Goal: Task Accomplishment & Management: Manage account settings

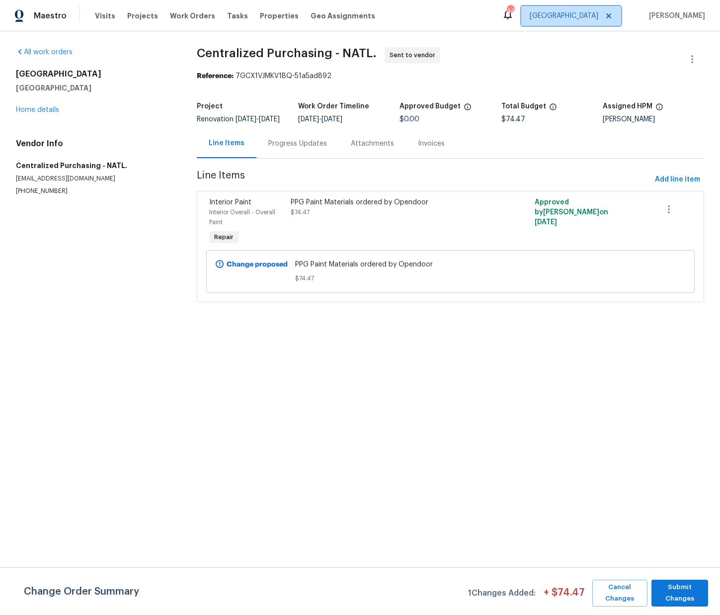
click at [583, 16] on span "[GEOGRAPHIC_DATA]" at bounding box center [564, 16] width 69 height 10
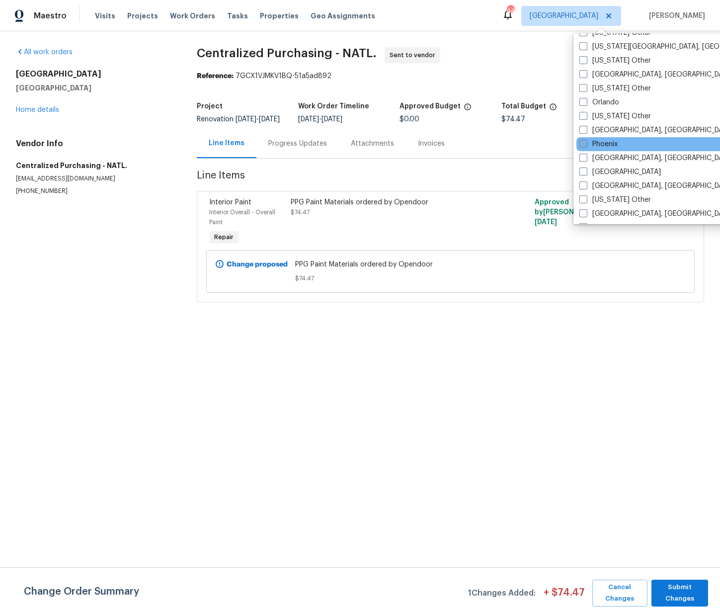
click at [613, 146] on label "Phoenix" at bounding box center [598, 144] width 38 height 10
click at [586, 146] on input "Phoenix" at bounding box center [582, 142] width 6 height 6
checkbox input "true"
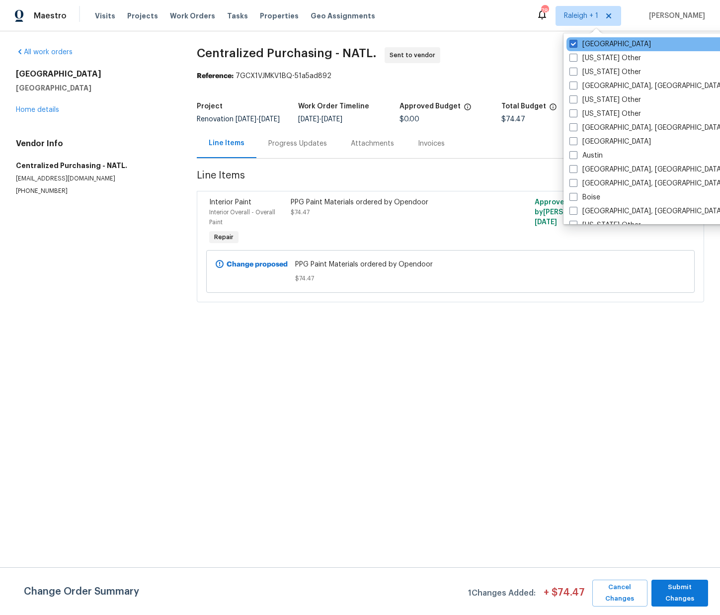
click at [581, 41] on label "[GEOGRAPHIC_DATA]" at bounding box center [611, 44] width 82 height 10
click at [576, 41] on input "[GEOGRAPHIC_DATA]" at bounding box center [573, 42] width 6 height 6
checkbox input "false"
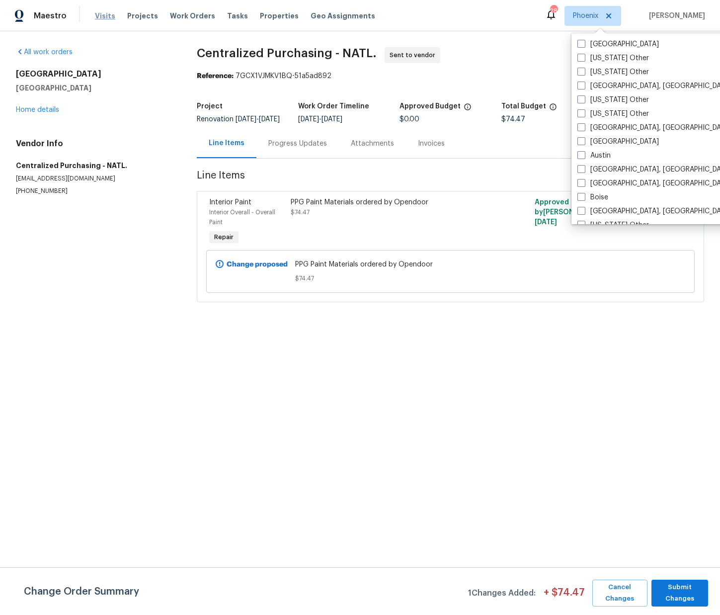
click at [105, 15] on span "Visits" at bounding box center [105, 16] width 20 height 10
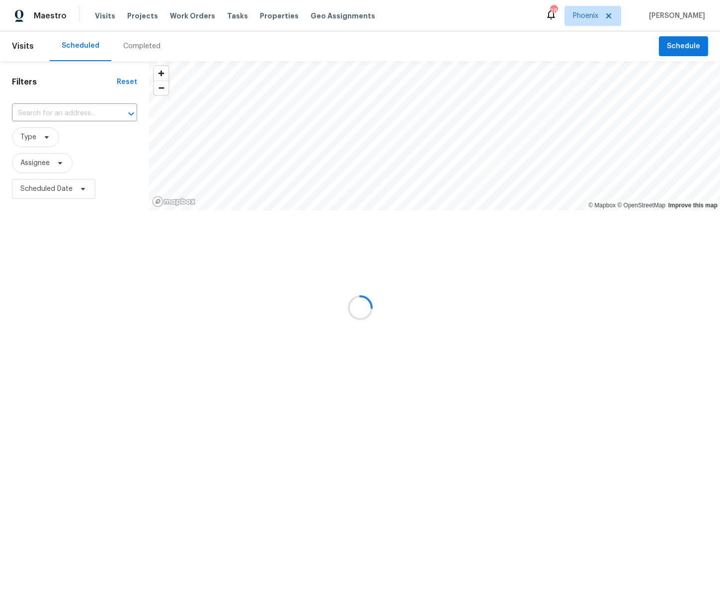
drag, startPoint x: 121, startPoint y: 14, endPoint x: 128, endPoint y: 14, distance: 6.5
click at [122, 14] on div at bounding box center [360, 307] width 720 height 615
click at [131, 14] on div at bounding box center [360, 307] width 720 height 615
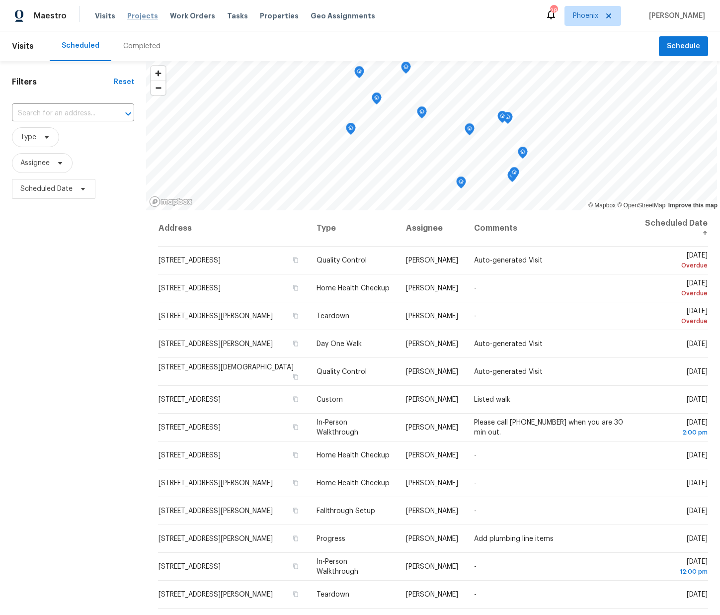
click at [134, 16] on span "Projects" at bounding box center [142, 16] width 31 height 10
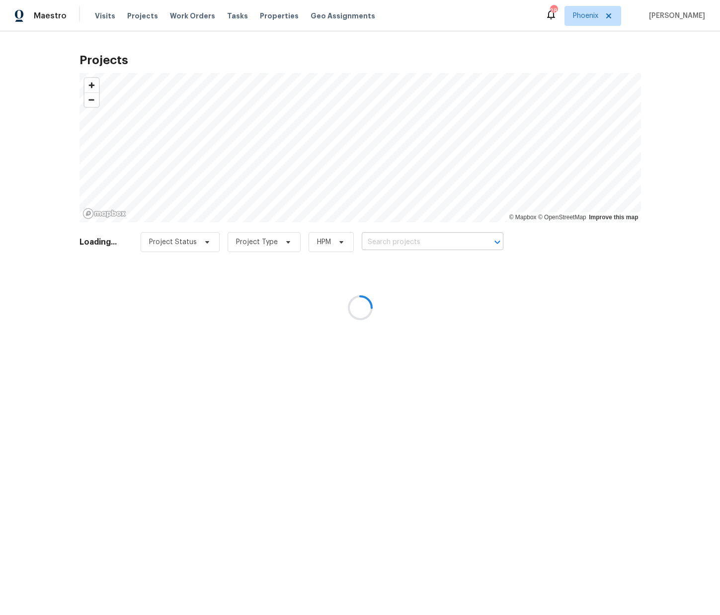
click at [456, 236] on div at bounding box center [360, 307] width 720 height 615
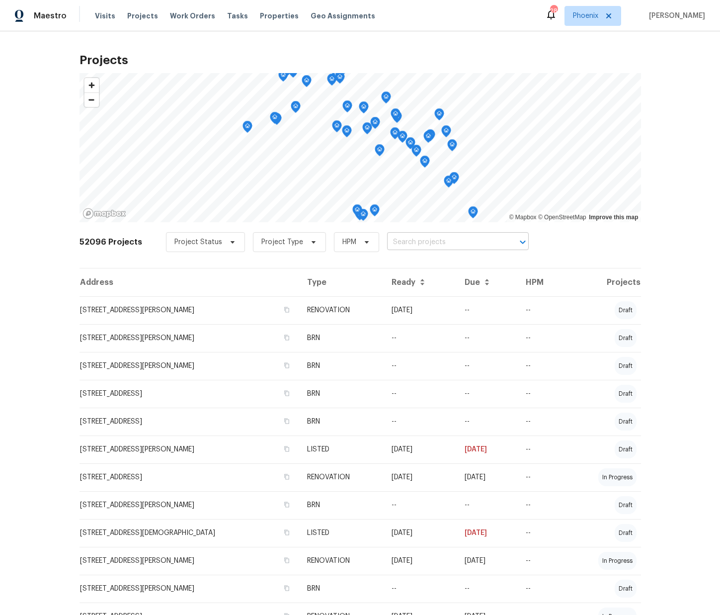
click at [453, 241] on input "text" at bounding box center [444, 242] width 114 height 15
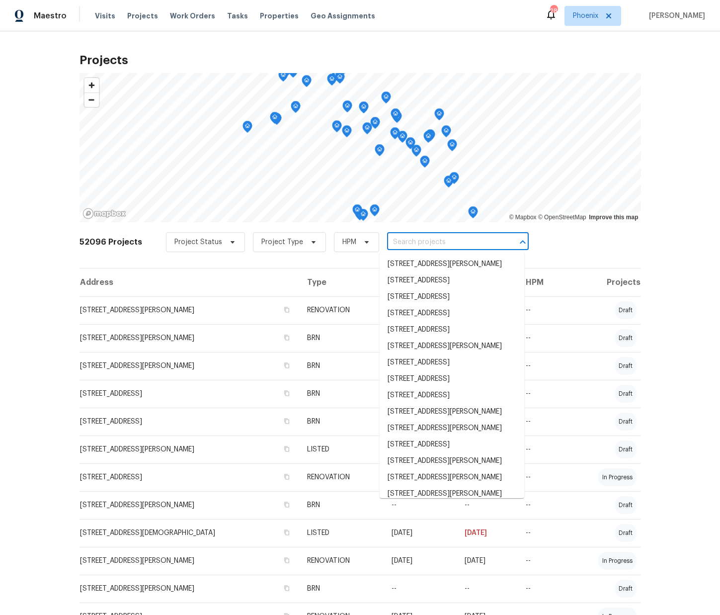
paste input "[STREET_ADDRESS]"
type input "[STREET_ADDRESS]"
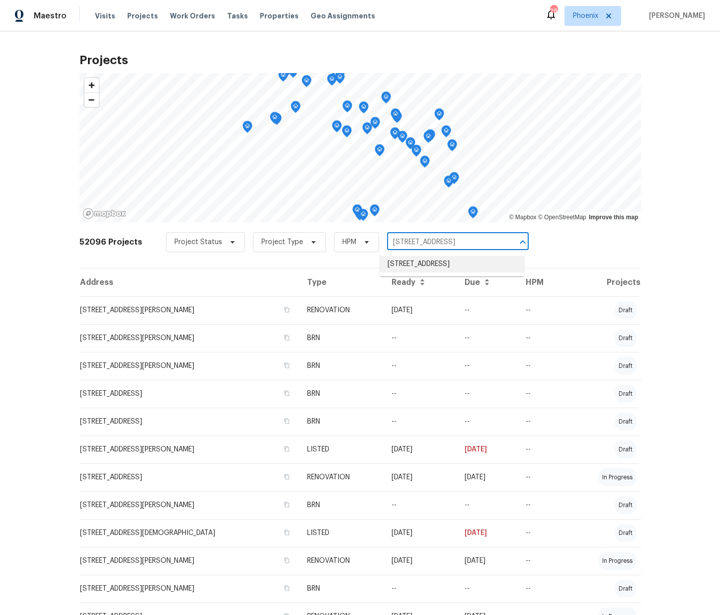
click at [431, 262] on li "[STREET_ADDRESS]" at bounding box center [452, 264] width 145 height 16
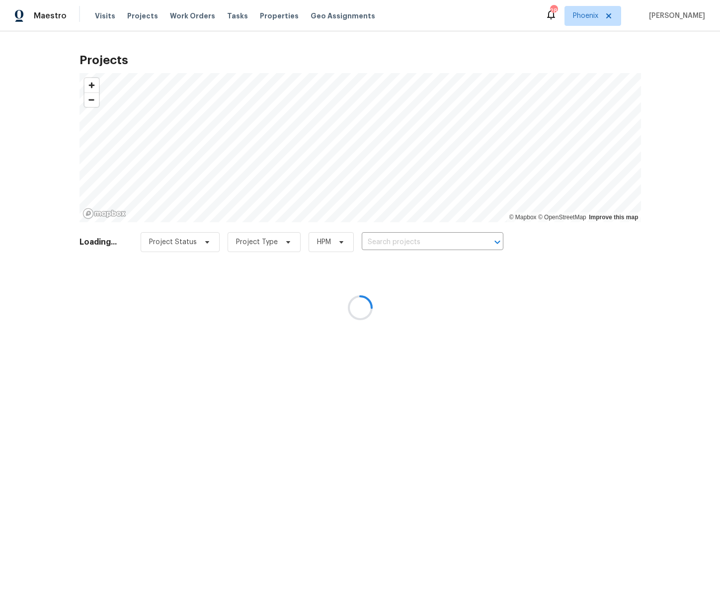
type input "[STREET_ADDRESS]"
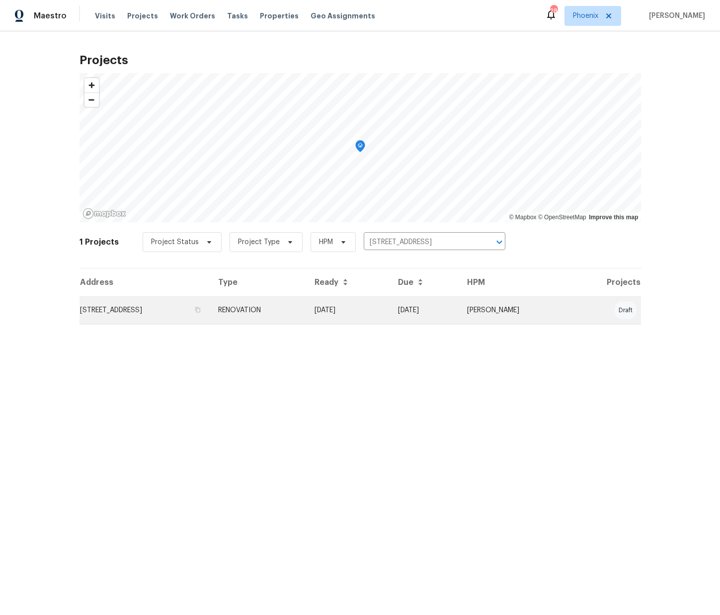
click at [307, 303] on td "RENOVATION" at bounding box center [258, 310] width 96 height 28
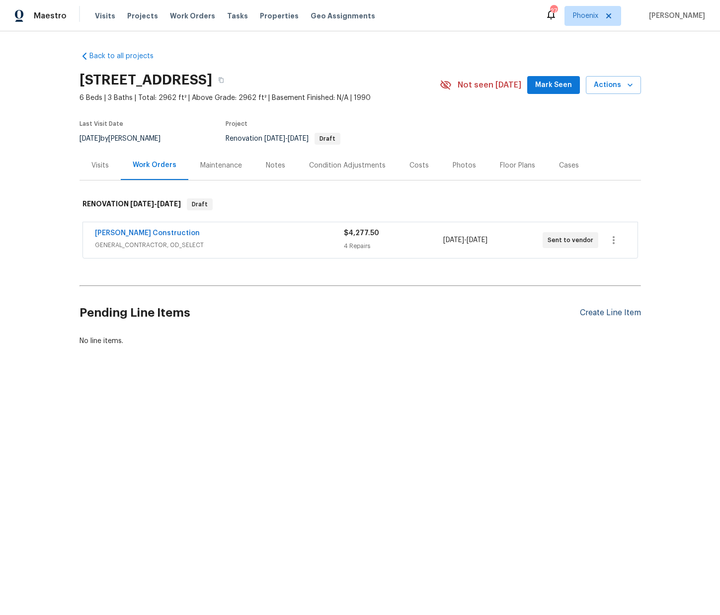
click at [603, 312] on div "Create Line Item" at bounding box center [610, 312] width 61 height 9
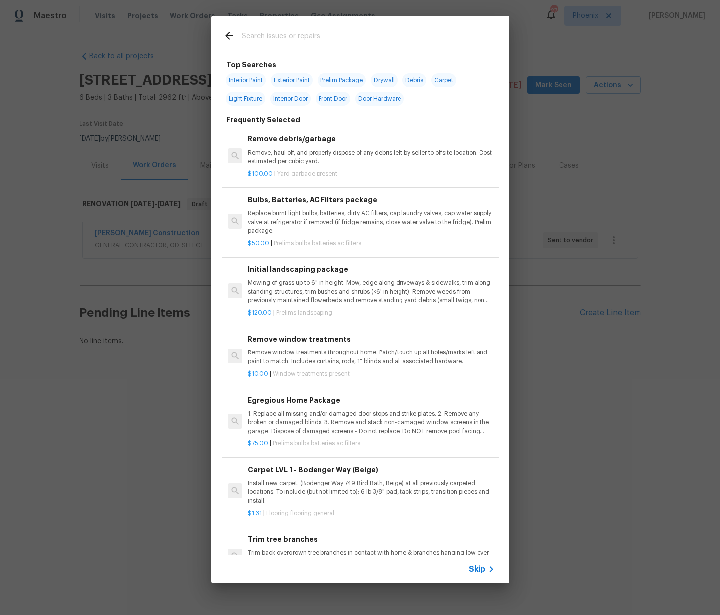
click at [316, 44] on input "text" at bounding box center [347, 37] width 211 height 15
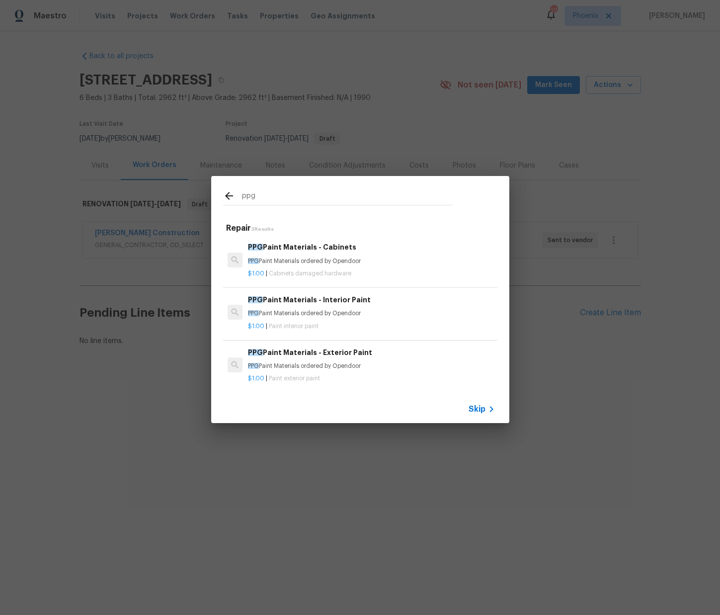
type input "ppg"
click at [309, 323] on span "Paint interior paint" at bounding box center [294, 326] width 50 height 6
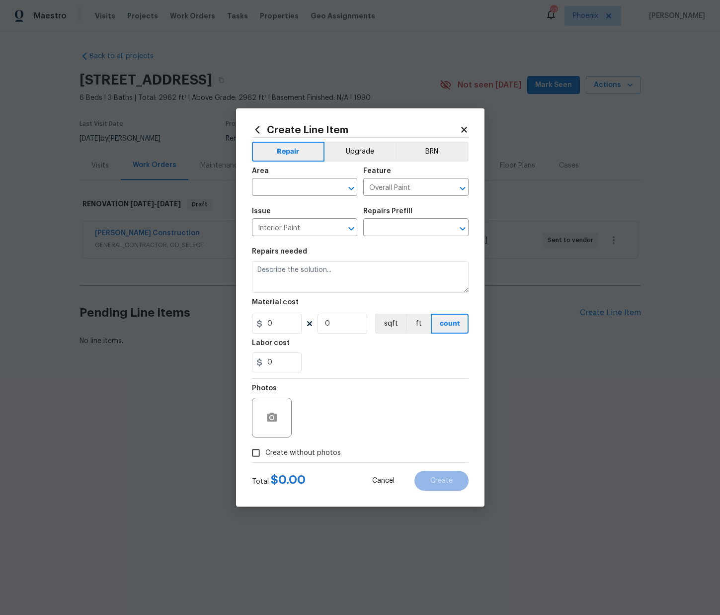
type input "PPG Paint Materials - Interior Paint $1.00"
type textarea "PPG Paint Materials ordered by Opendoor"
type input "1"
click at [320, 183] on input "text" at bounding box center [291, 187] width 78 height 15
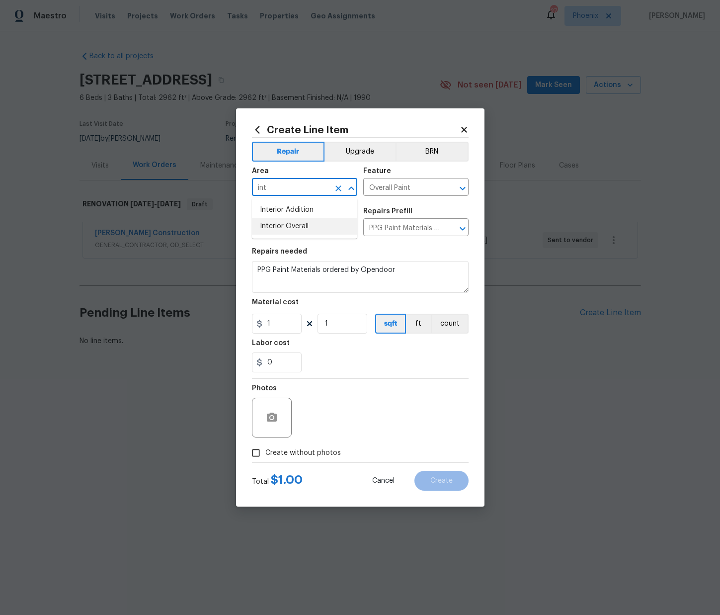
drag, startPoint x: 291, startPoint y: 224, endPoint x: 291, endPoint y: 274, distance: 50.7
click at [291, 224] on li "Interior Overall" at bounding box center [304, 226] width 105 height 16
type input "Interior Overall"
drag, startPoint x: 271, startPoint y: 324, endPoint x: 224, endPoint y: 321, distance: 47.3
click at [221, 320] on div "Create Line Item Repair Upgrade BRN Area Interior Overall ​ Feature Overall Pai…" at bounding box center [360, 307] width 720 height 615
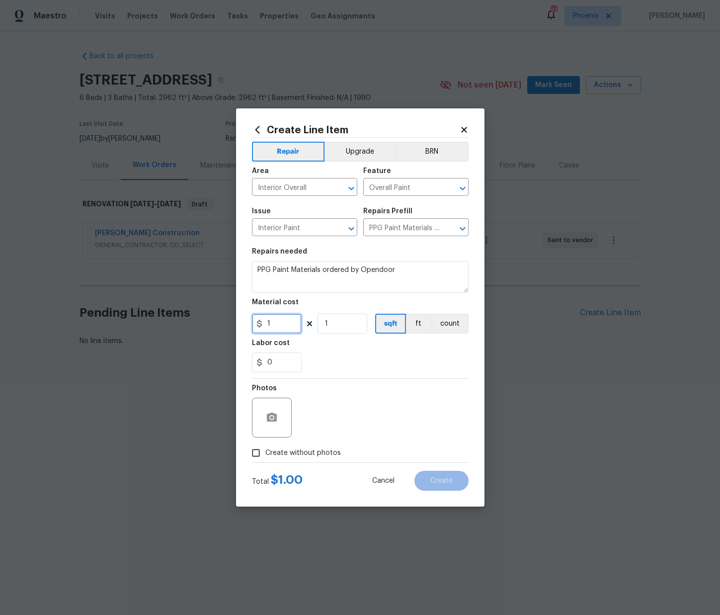
paste input "628.39"
type input "628.39"
click at [296, 452] on span "Create without photos" at bounding box center [303, 453] width 76 height 10
click at [318, 420] on div "Photos" at bounding box center [360, 411] width 217 height 65
click at [317, 453] on span "Create without photos" at bounding box center [303, 453] width 76 height 10
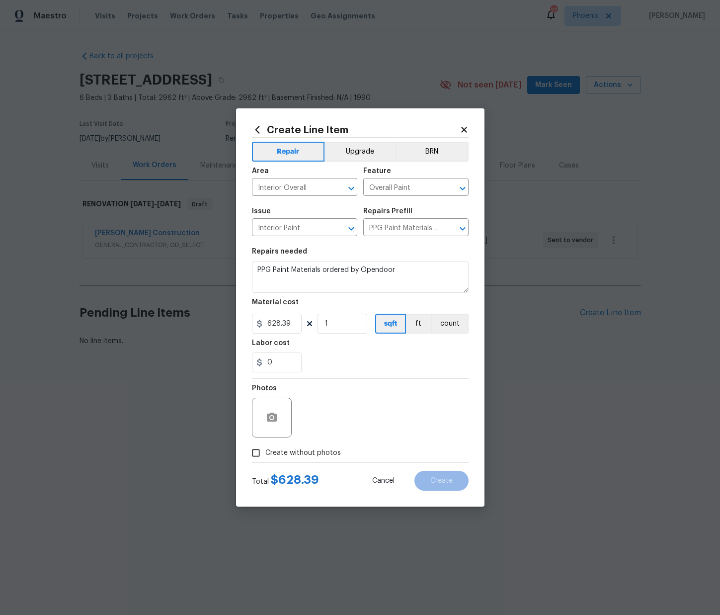
click at [265, 453] on input "Create without photos" at bounding box center [256, 452] width 19 height 19
checkbox input "true"
click at [334, 416] on textarea at bounding box center [384, 418] width 169 height 40
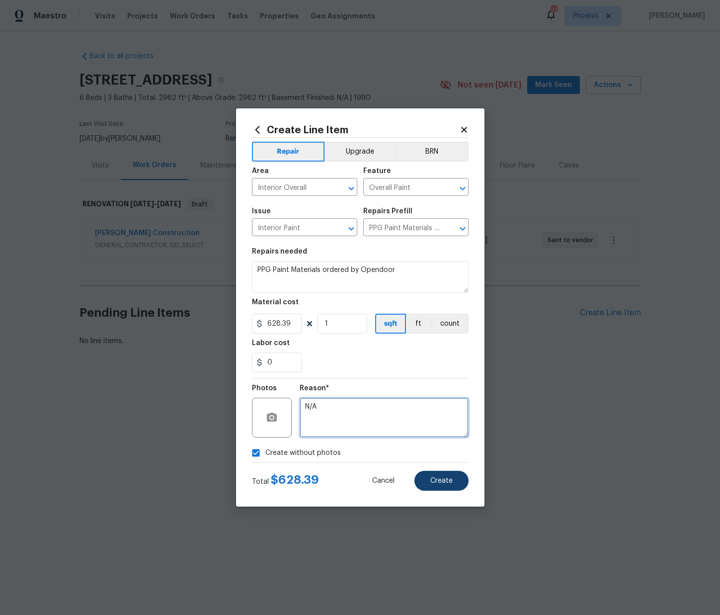
type textarea "N/A"
click at [455, 482] on button "Create" at bounding box center [441, 481] width 54 height 20
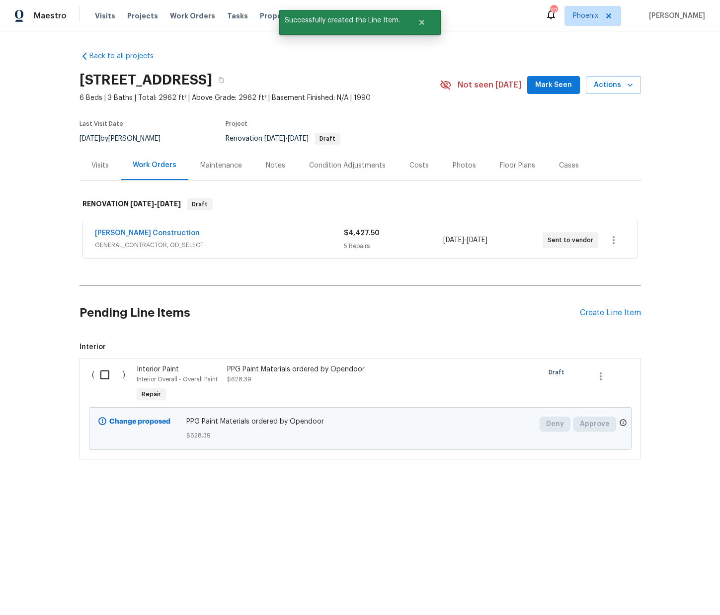
click at [103, 374] on input "checkbox" at bounding box center [108, 374] width 28 height 21
checkbox input "true"
click at [670, 584] on span "Create Work Order" at bounding box center [663, 590] width 66 height 12
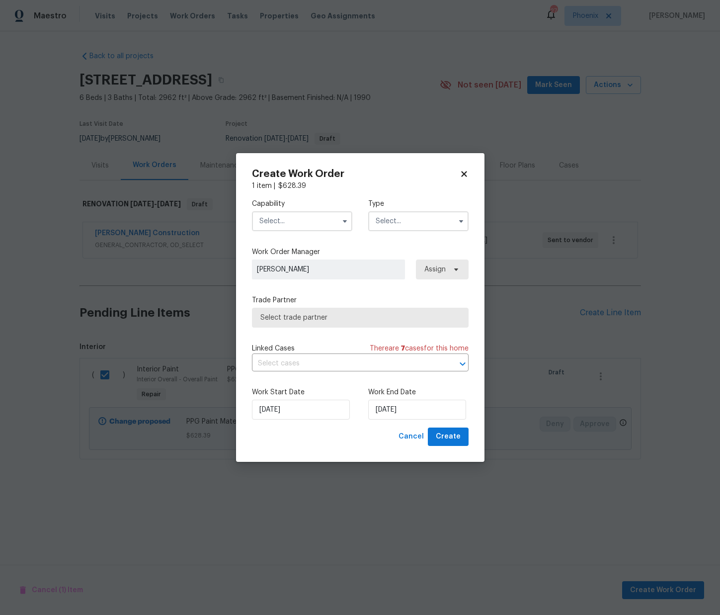
click at [296, 223] on input "text" at bounding box center [302, 221] width 100 height 20
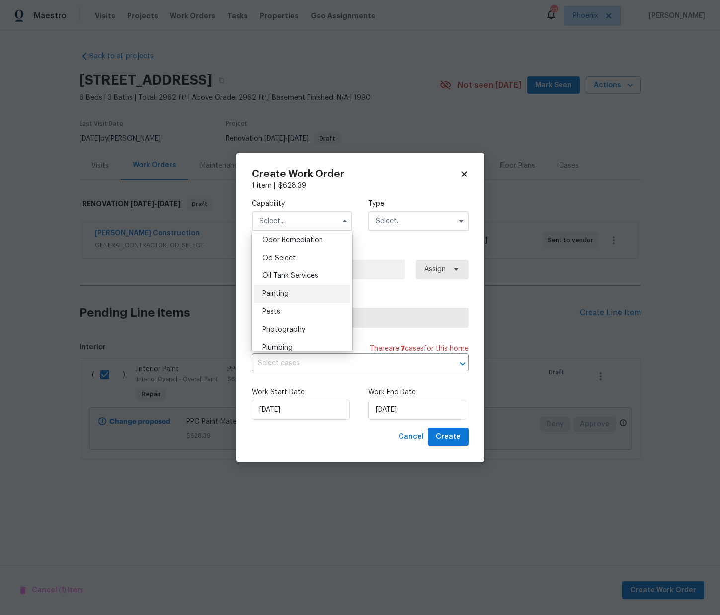
scroll to position [788, 0]
click at [302, 288] on div "Painting" at bounding box center [301, 290] width 95 height 18
type input "Painting"
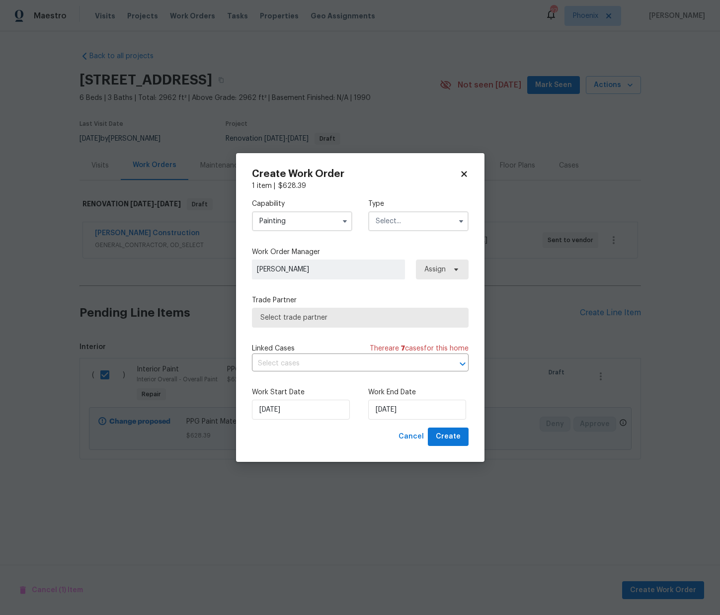
click at [418, 232] on div "Capability Painting Type" at bounding box center [360, 215] width 217 height 48
click at [416, 220] on input "text" at bounding box center [418, 221] width 100 height 20
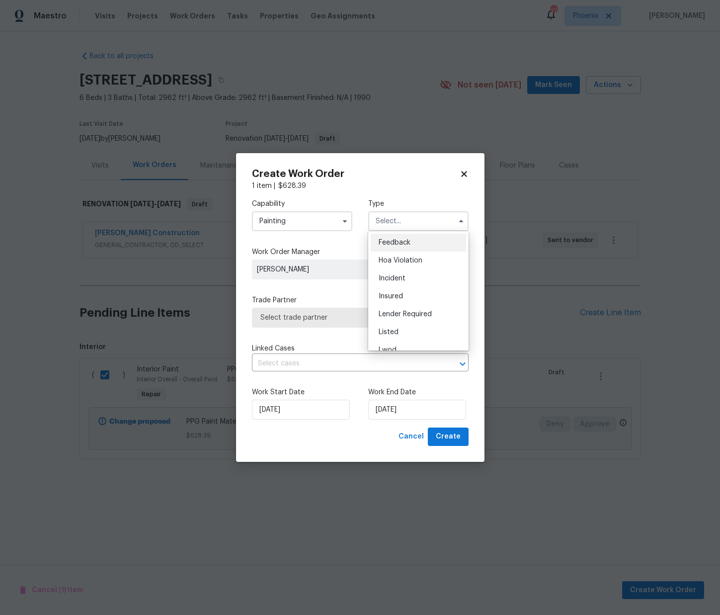
scroll to position [118, 0]
click at [423, 284] on div "Renovation" at bounding box center [418, 285] width 95 height 18
type input "Renovation"
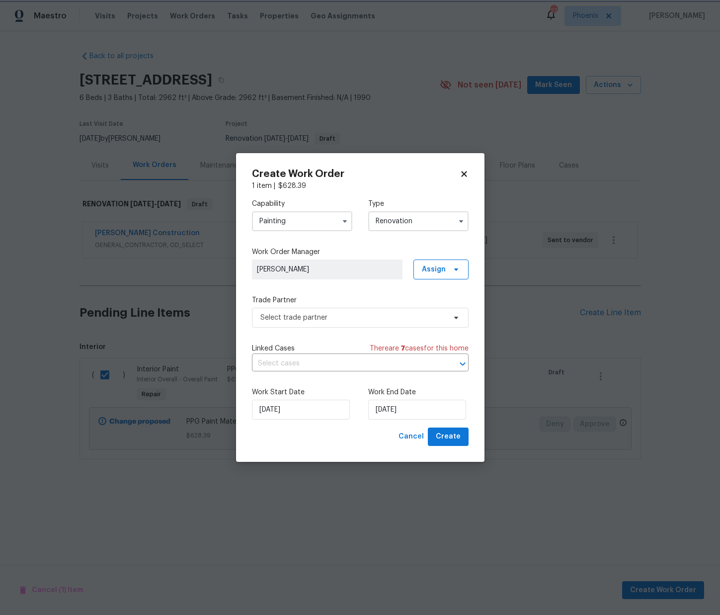
scroll to position [0, 0]
drag, startPoint x: 433, startPoint y: 264, endPoint x: 434, endPoint y: 269, distance: 5.7
click at [433, 264] on span "Assign" at bounding box center [440, 269] width 55 height 20
click at [421, 310] on div "Assign to me" at bounding box center [442, 312] width 43 height 10
click at [378, 328] on div "Capability Painting Type Renovation Work Order Manager [PERSON_NAME] Assign Tra…" at bounding box center [360, 309] width 217 height 237
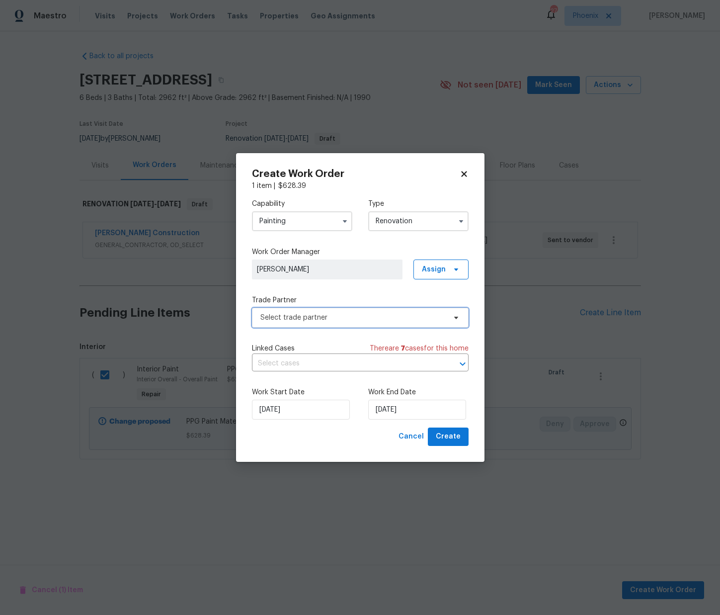
click at [379, 321] on span "Select trade partner" at bounding box center [352, 318] width 185 height 10
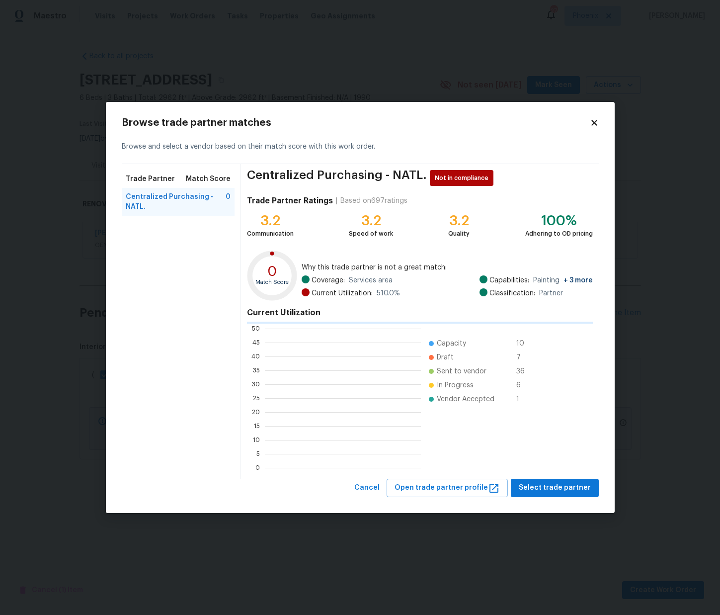
scroll to position [1, 0]
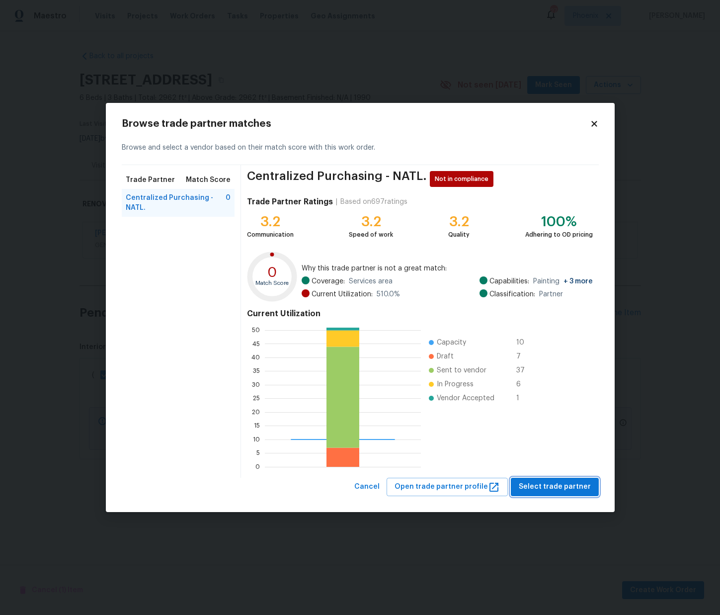
click at [562, 487] on span "Select trade partner" at bounding box center [555, 487] width 72 height 12
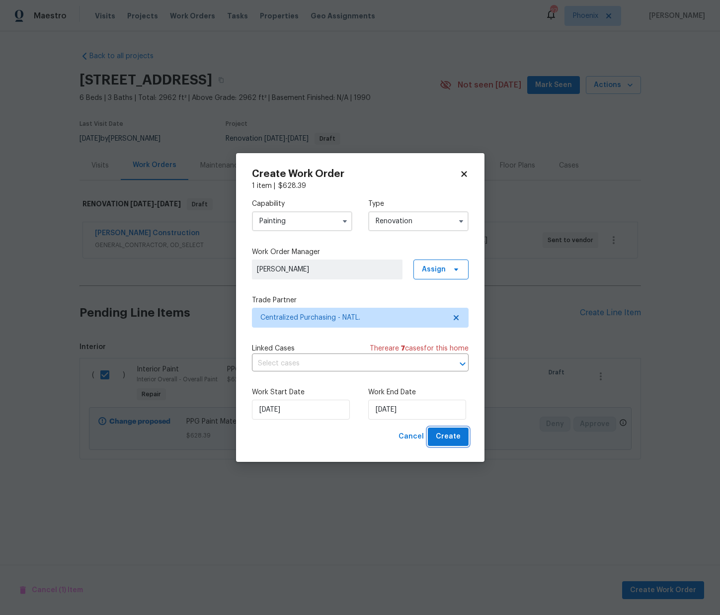
click at [445, 437] on span "Create" at bounding box center [448, 436] width 25 height 12
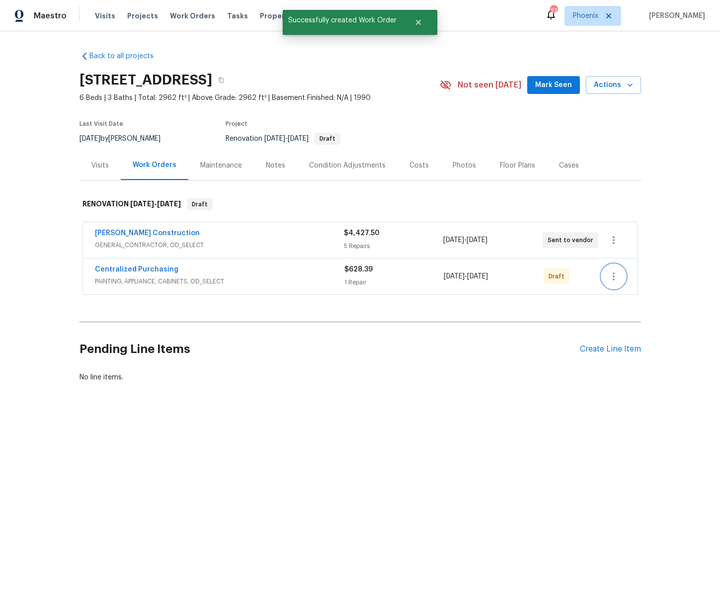
click at [612, 274] on icon "button" at bounding box center [614, 276] width 12 height 12
click at [615, 275] on li "Send to Vendor" at bounding box center [655, 276] width 107 height 16
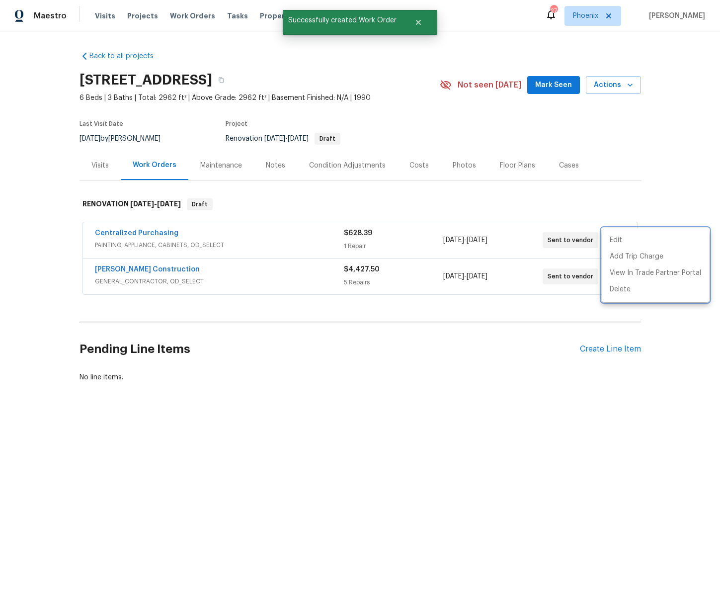
click at [155, 227] on div at bounding box center [360, 307] width 720 height 615
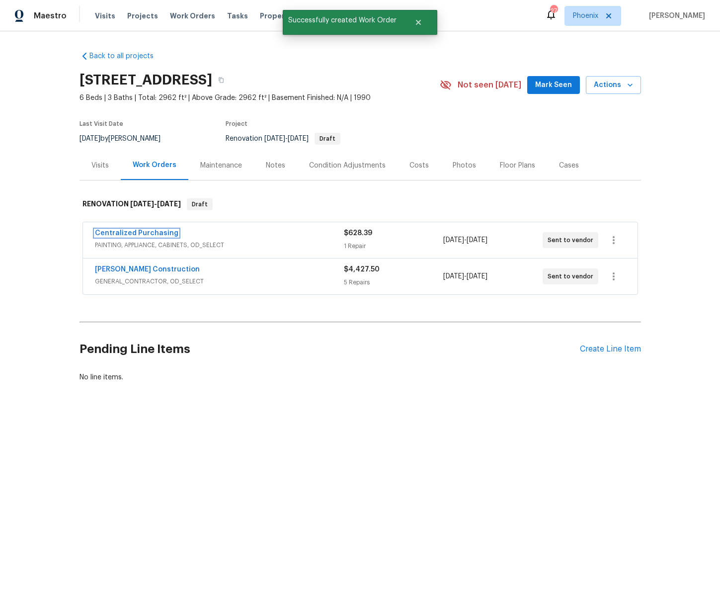
click at [150, 233] on link "Centralized Purchasing" at bounding box center [136, 233] width 83 height 7
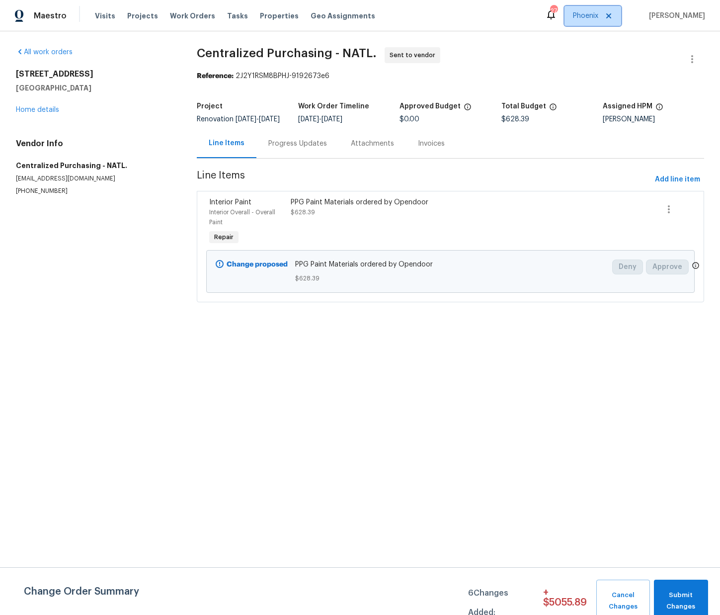
drag, startPoint x: 602, startPoint y: 19, endPoint x: 606, endPoint y: 26, distance: 8.0
click at [598, 19] on span "Phoenix" at bounding box center [585, 16] width 25 height 10
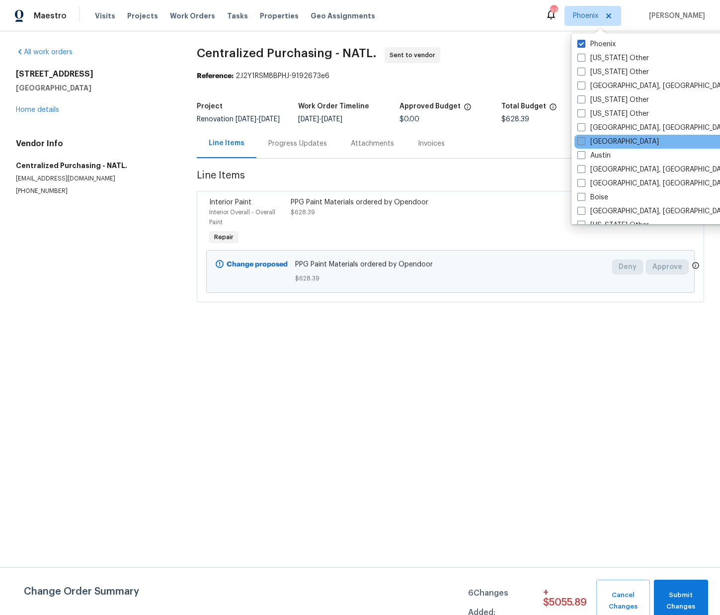
click at [598, 137] on label "[GEOGRAPHIC_DATA]" at bounding box center [618, 142] width 82 height 10
click at [584, 137] on input "[GEOGRAPHIC_DATA]" at bounding box center [580, 140] width 6 height 6
checkbox input "true"
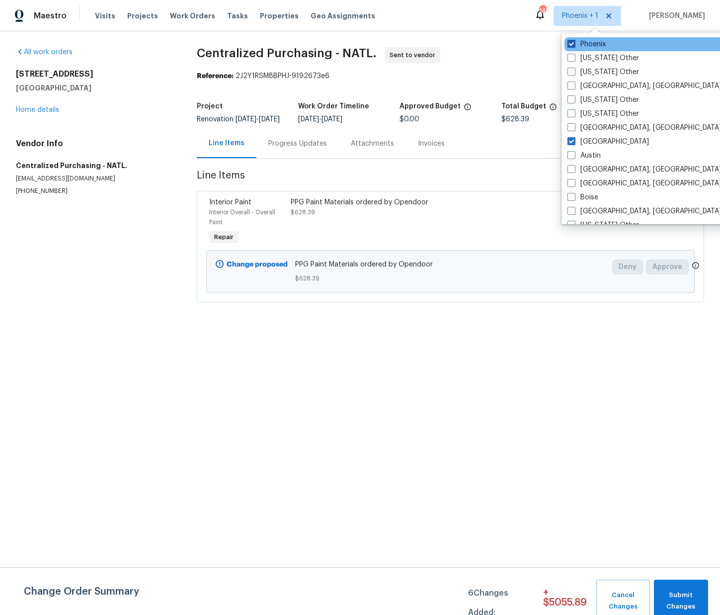
click at [599, 45] on label "Phoenix" at bounding box center [587, 44] width 38 height 10
click at [601, 46] on label "Phoenix" at bounding box center [587, 44] width 38 height 10
click at [597, 46] on label "Phoenix" at bounding box center [587, 44] width 38 height 10
click at [574, 46] on input "Phoenix" at bounding box center [571, 42] width 6 height 6
checkbox input "false"
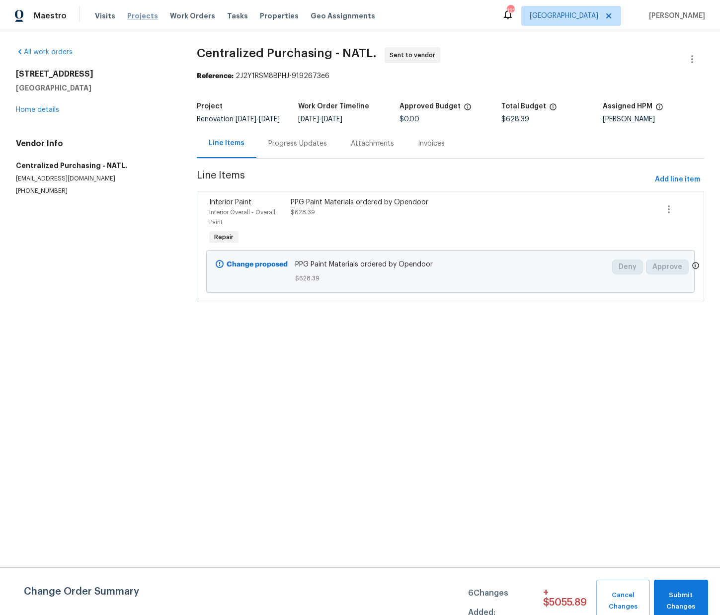
click at [138, 13] on span "Projects" at bounding box center [142, 16] width 31 height 10
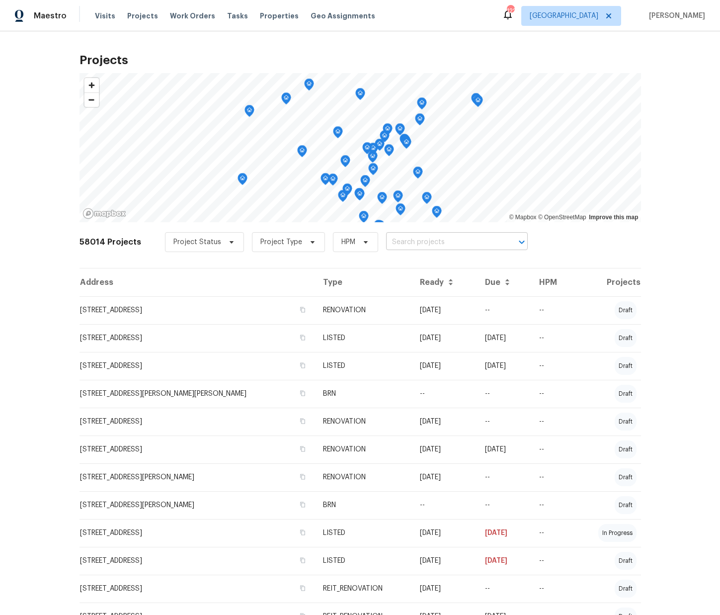
drag, startPoint x: 414, startPoint y: 230, endPoint x: 414, endPoint y: 240, distance: 10.0
click at [415, 230] on div "58014 Projects Project Status Project Type HPM ​" at bounding box center [361, 248] width 562 height 40
click at [414, 240] on input "text" at bounding box center [443, 242] width 114 height 15
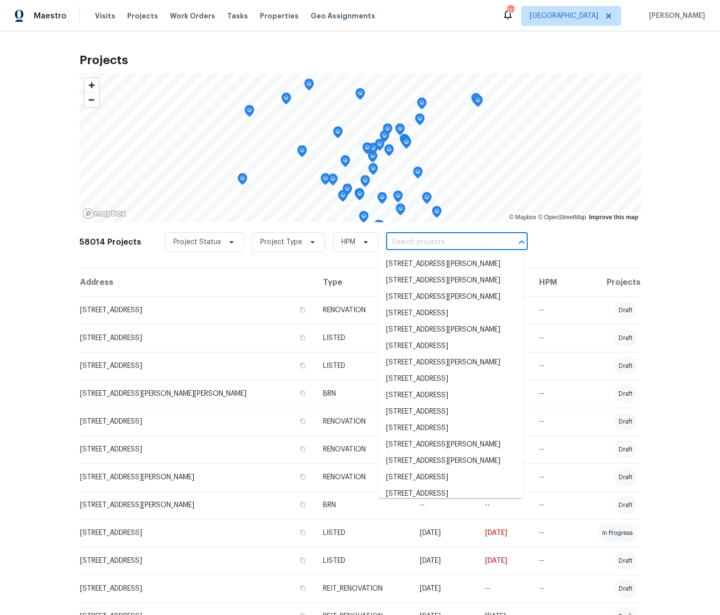
paste input "[STREET_ADDRESS][PERSON_NAME]"
type input "[STREET_ADDRESS][PERSON_NAME]"
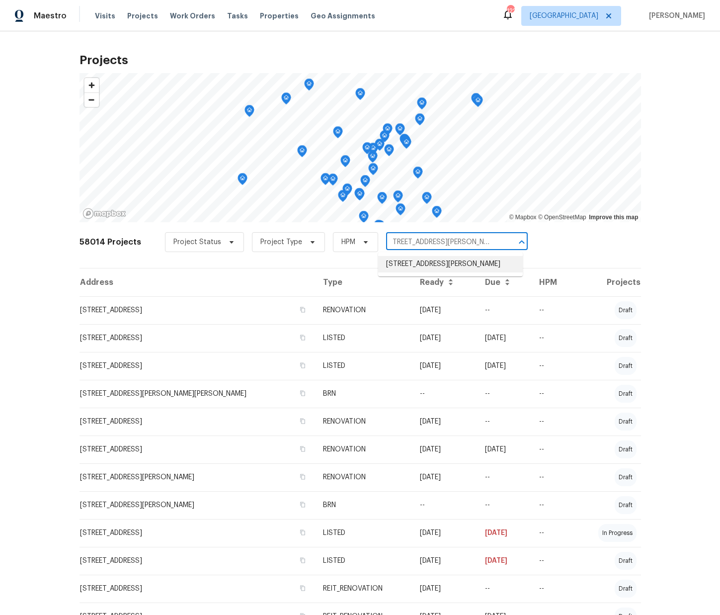
drag, startPoint x: 408, startPoint y: 246, endPoint x: 407, endPoint y: 264, distance: 18.4
click at [407, 264] on li "[STREET_ADDRESS][PERSON_NAME]" at bounding box center [450, 264] width 145 height 16
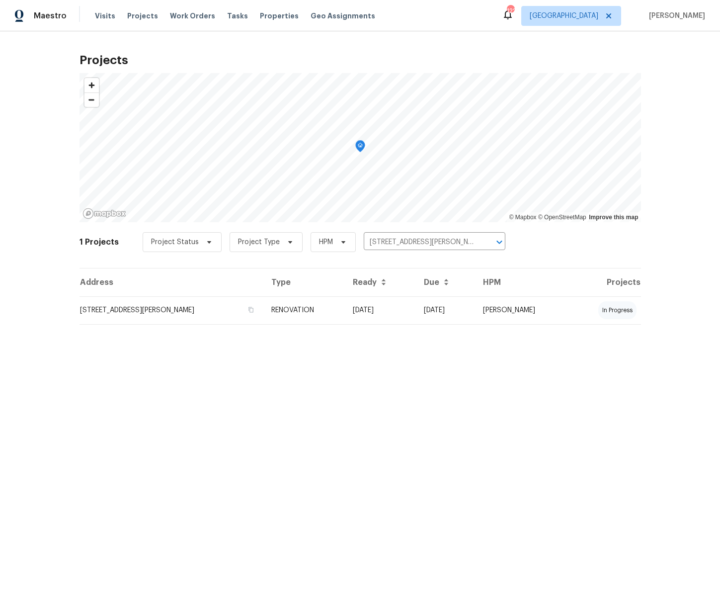
click at [249, 311] on td "[STREET_ADDRESS][PERSON_NAME]" at bounding box center [172, 310] width 184 height 28
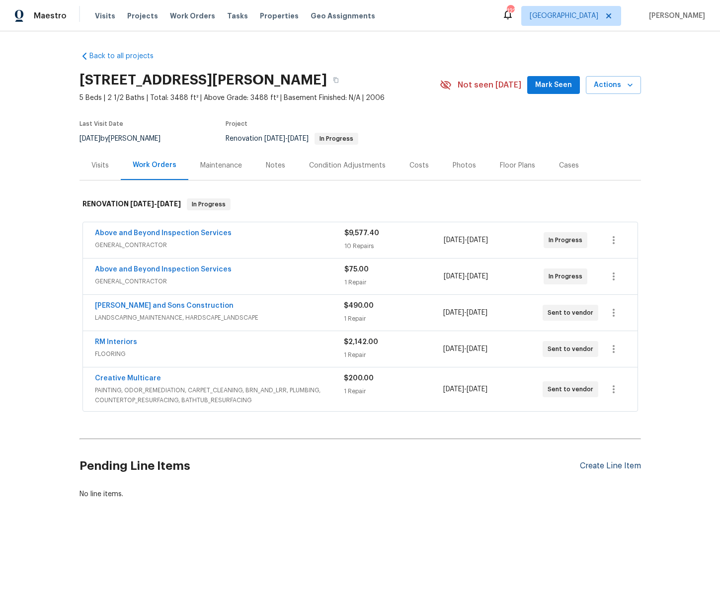
click at [601, 465] on div "Create Line Item" at bounding box center [610, 465] width 61 height 9
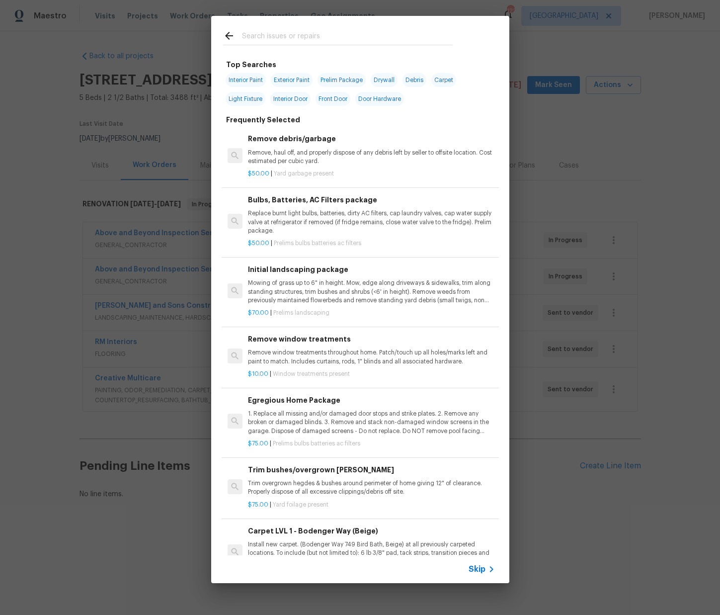
click at [282, 35] on input "text" at bounding box center [347, 37] width 211 height 15
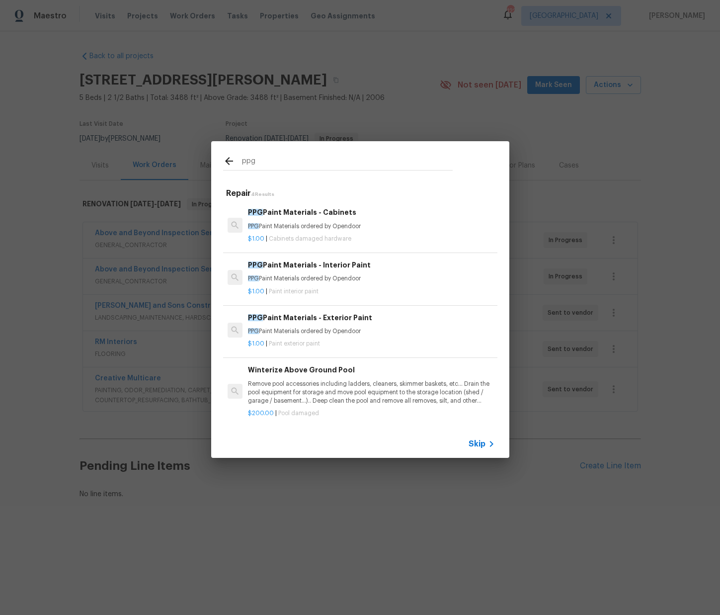
type input "ppg"
click at [286, 288] on p "$1.00 | Paint interior paint" at bounding box center [371, 291] width 247 height 8
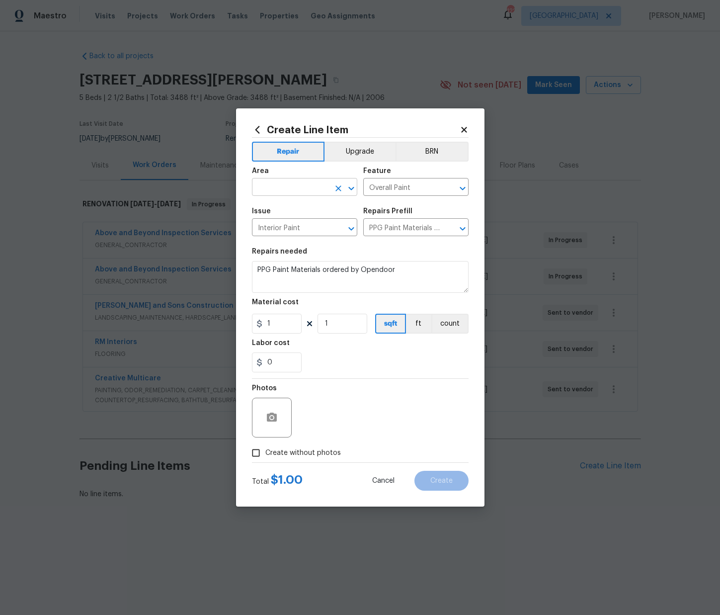
click at [320, 187] on input "text" at bounding box center [291, 187] width 78 height 15
click at [298, 231] on li "Interior Overall" at bounding box center [304, 226] width 105 height 16
type input "Interior Overall"
click at [228, 320] on div "Create Line Item Repair Upgrade BRN Area Interior Overall ​ Feature Overall Pai…" at bounding box center [360, 307] width 720 height 615
paste input "558.32"
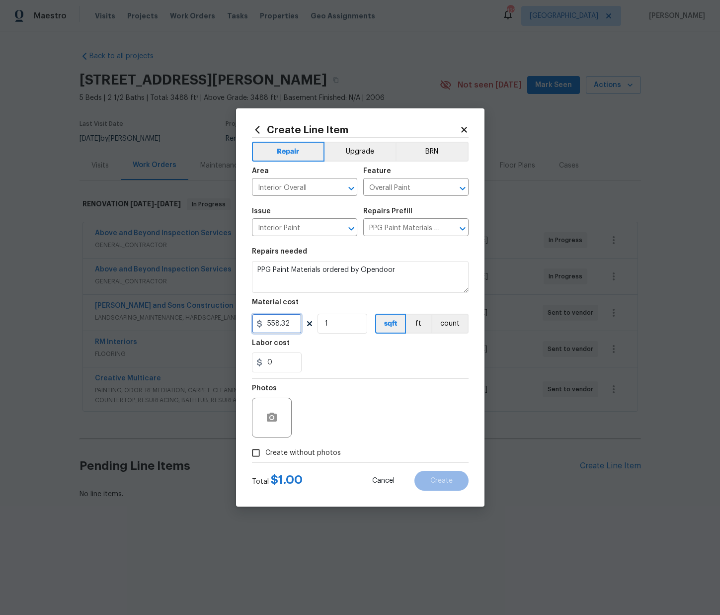
type input "558.32"
click at [324, 447] on label "Create without photos" at bounding box center [294, 452] width 94 height 19
click at [265, 447] on input "Create without photos" at bounding box center [256, 452] width 19 height 19
checkbox input "true"
click at [325, 431] on textarea at bounding box center [384, 418] width 169 height 40
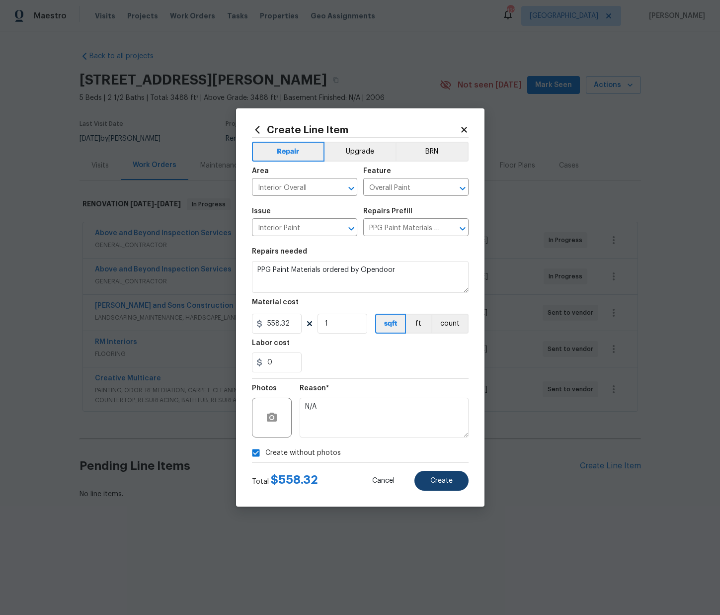
type textarea "N/A"
click at [447, 477] on span "Create" at bounding box center [441, 480] width 22 height 7
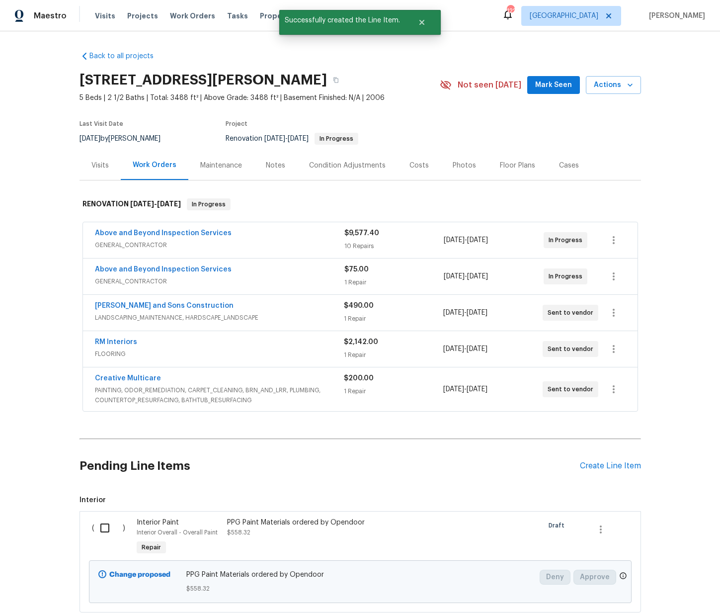
scroll to position [65, 0]
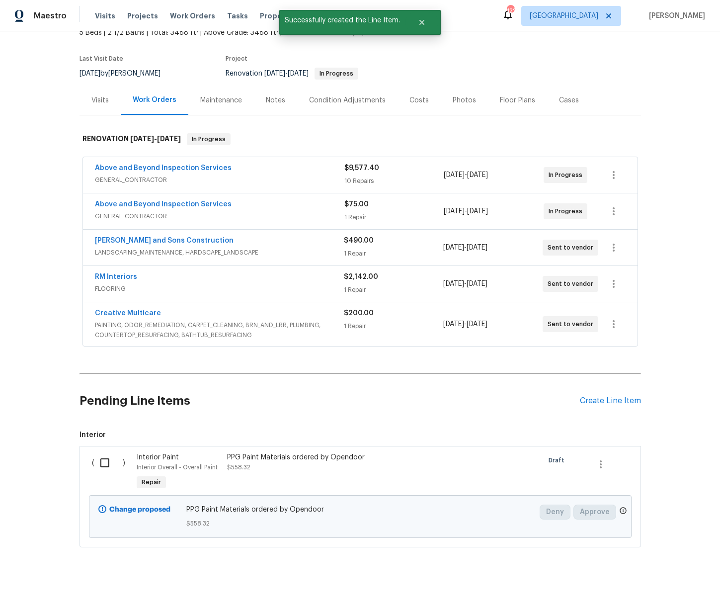
drag, startPoint x: 115, startPoint y: 461, endPoint x: 127, endPoint y: 467, distance: 13.3
click at [116, 461] on input "checkbox" at bounding box center [108, 462] width 28 height 21
checkbox input "true"
click at [662, 589] on span "Create Work Order" at bounding box center [663, 590] width 66 height 12
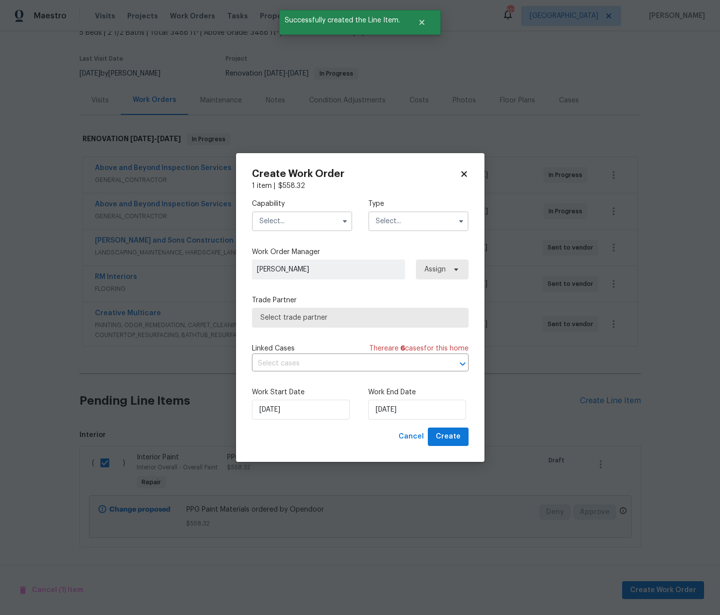
click at [320, 224] on input "text" at bounding box center [302, 221] width 100 height 20
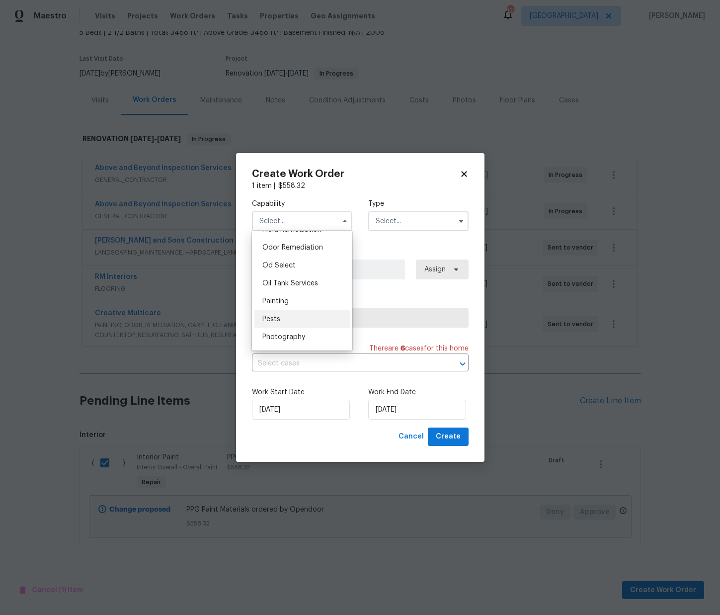
scroll to position [801, 0]
click at [306, 275] on div "Painting" at bounding box center [301, 276] width 95 height 18
type input "Painting"
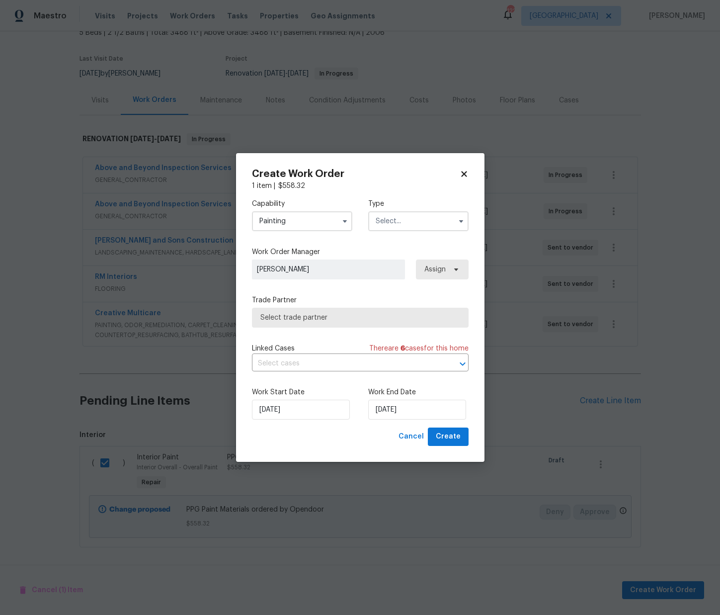
click at [420, 212] on input "text" at bounding box center [418, 221] width 100 height 20
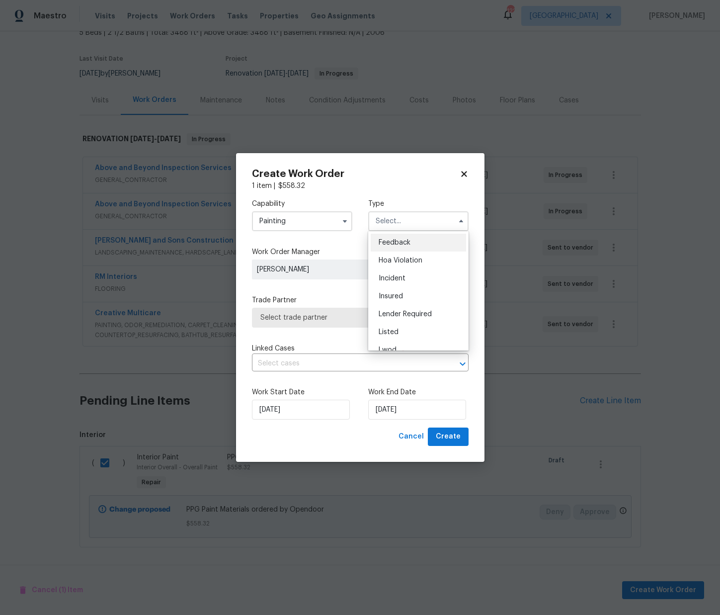
scroll to position [118, 0]
click at [408, 284] on span "Renovation" at bounding box center [397, 285] width 37 height 7
type input "Renovation"
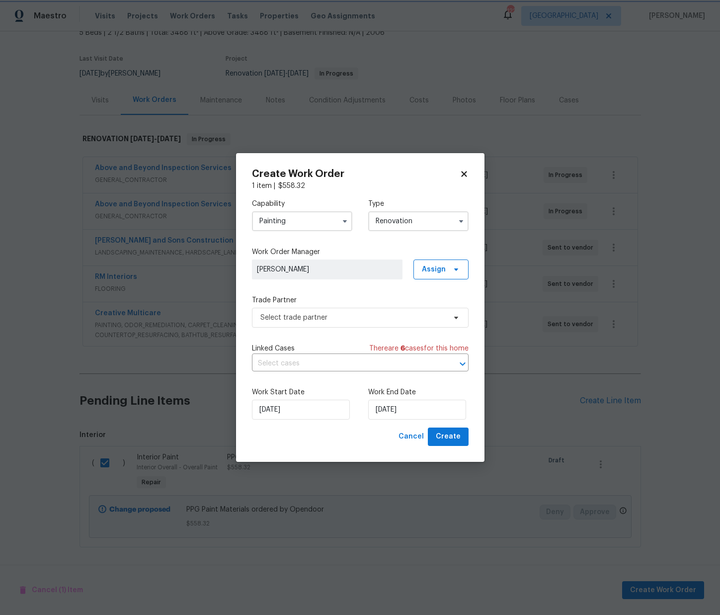
scroll to position [0, 0]
drag, startPoint x: 440, startPoint y: 264, endPoint x: 445, endPoint y: 282, distance: 18.1
click at [441, 265] on span "Assign" at bounding box center [434, 269] width 24 height 10
click at [441, 308] on div "Assign to me" at bounding box center [442, 312] width 43 height 10
click at [373, 314] on span "Select trade partner" at bounding box center [352, 318] width 185 height 10
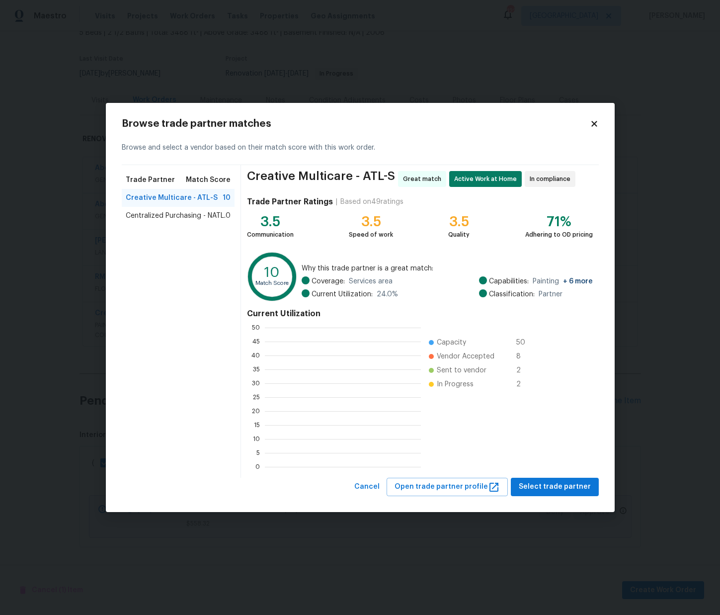
scroll to position [139, 156]
click at [202, 218] on span "Centralized Purchasing - NATL." at bounding box center [176, 216] width 100 height 10
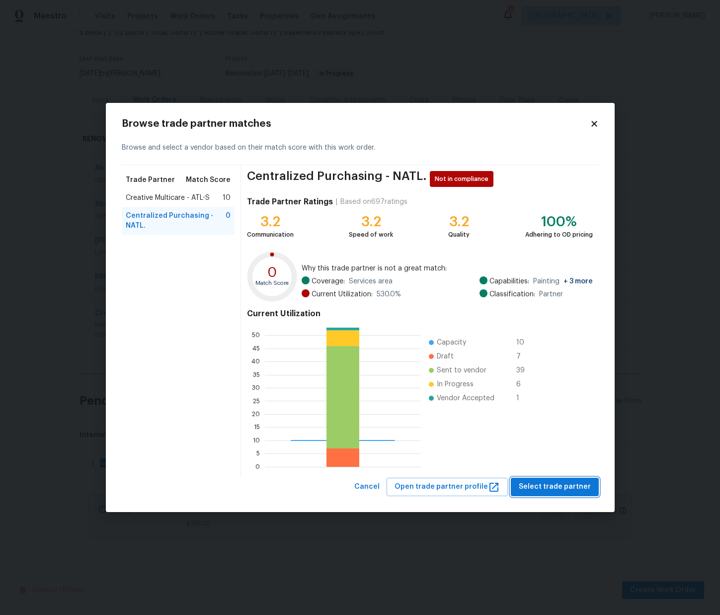
click at [573, 490] on span "Select trade partner" at bounding box center [555, 487] width 72 height 12
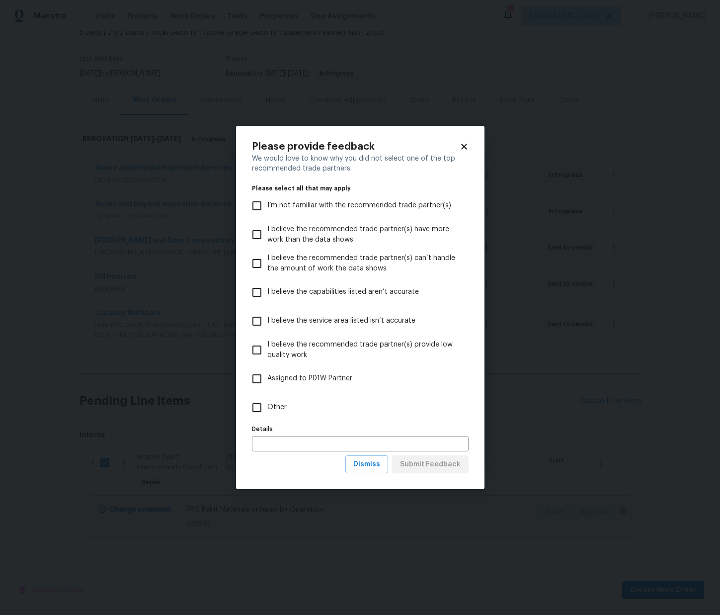
drag, startPoint x: 405, startPoint y: 414, endPoint x: 411, endPoint y: 424, distance: 11.9
click at [405, 414] on label "Other" at bounding box center [354, 407] width 214 height 29
click at [267, 414] on input "Other" at bounding box center [257, 407] width 21 height 21
checkbox input "true"
click at [439, 465] on span "Submit Feedback" at bounding box center [430, 464] width 61 height 12
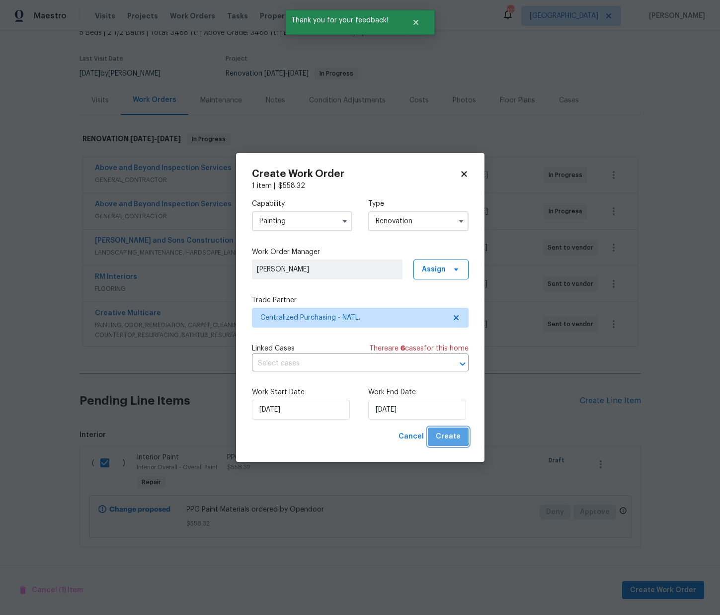
click at [449, 434] on span "Create" at bounding box center [448, 436] width 25 height 12
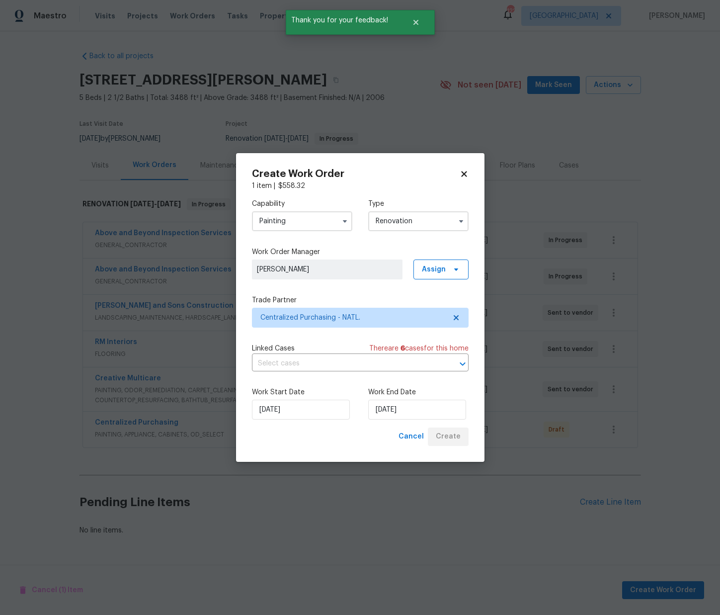
scroll to position [0, 0]
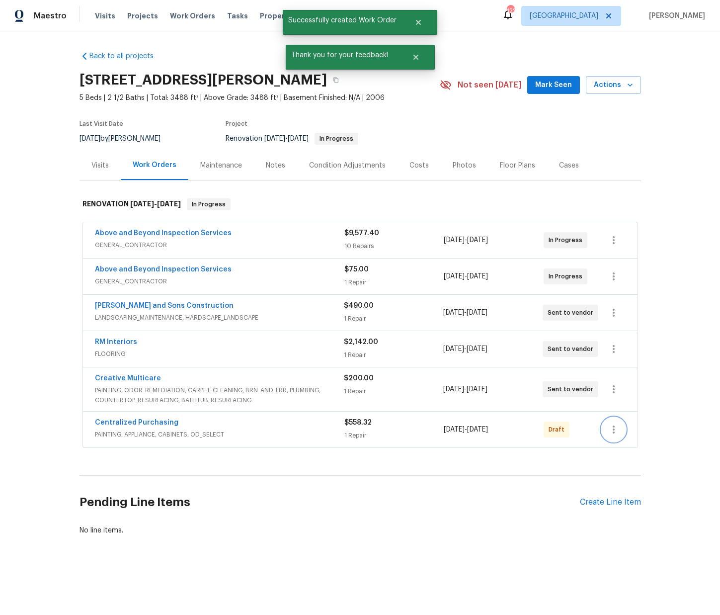
click at [606, 425] on button "button" at bounding box center [614, 429] width 24 height 24
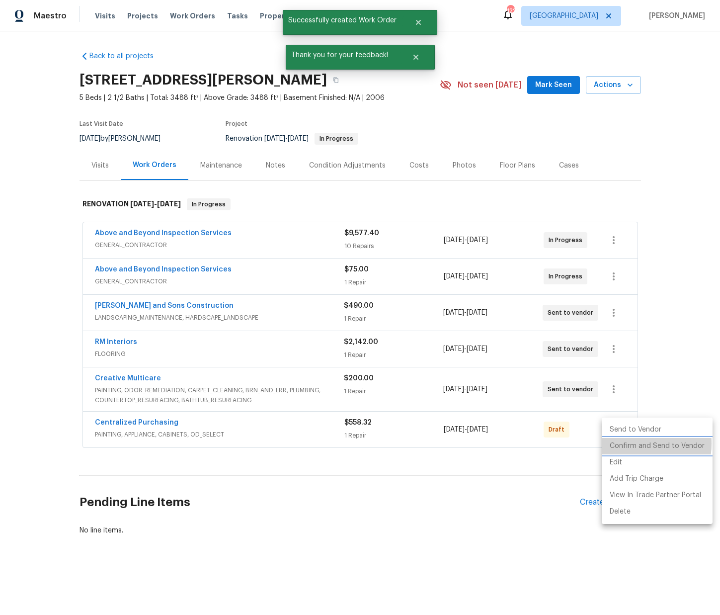
click at [622, 443] on li "Confirm and Send to Vendor" at bounding box center [657, 446] width 111 height 16
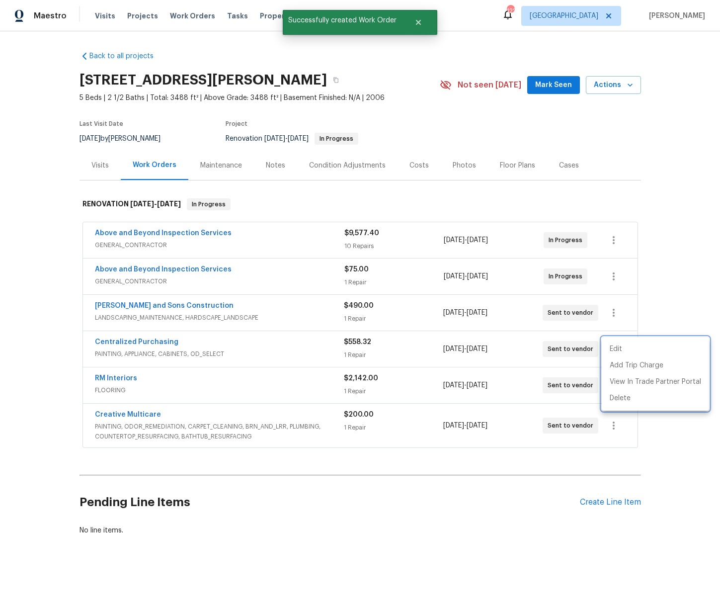
drag, startPoint x: 164, startPoint y: 328, endPoint x: 160, endPoint y: 335, distance: 8.2
click at [163, 329] on div at bounding box center [360, 307] width 720 height 615
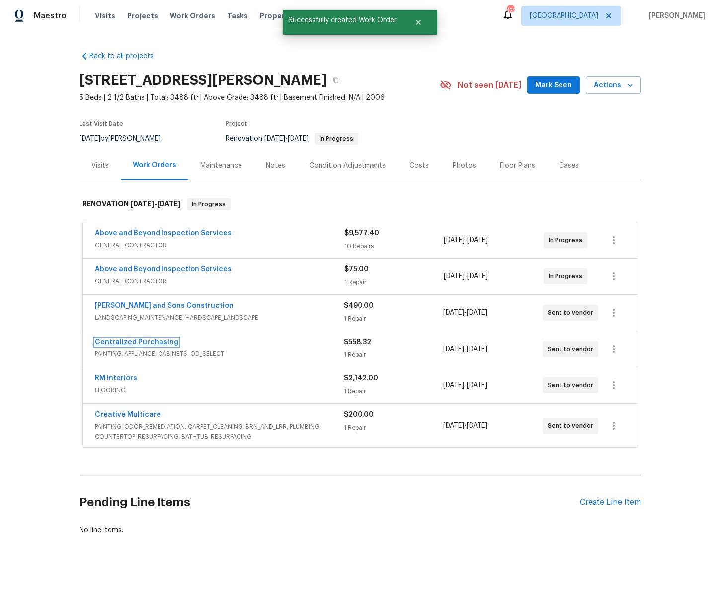
click at [157, 342] on link "Centralized Purchasing" at bounding box center [136, 341] width 83 height 7
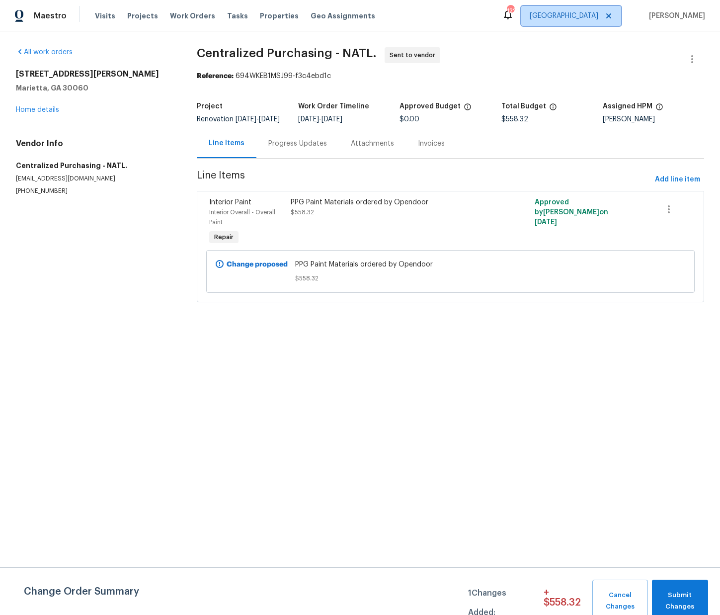
click at [598, 13] on span "[GEOGRAPHIC_DATA]" at bounding box center [564, 16] width 69 height 10
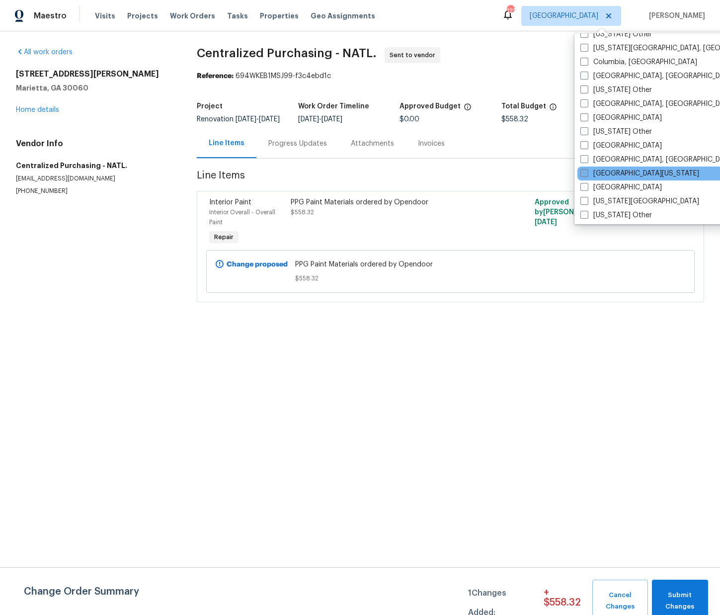
scroll to position [290, 0]
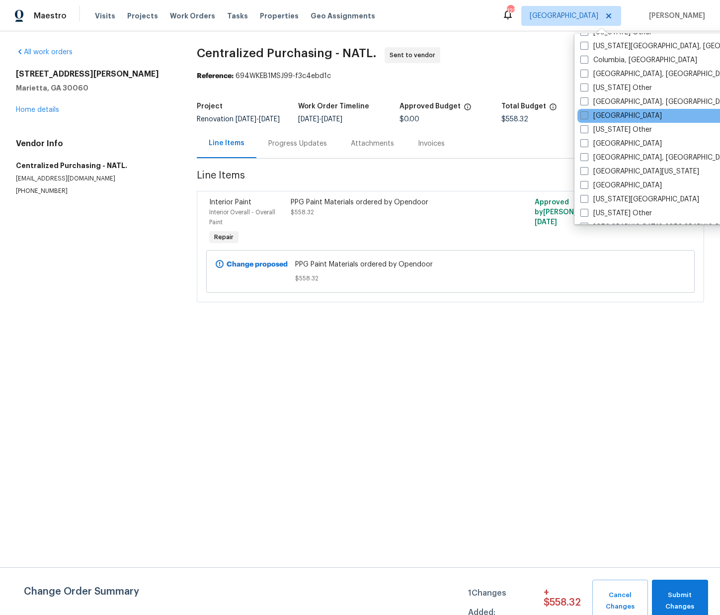
click at [597, 116] on label "[GEOGRAPHIC_DATA]" at bounding box center [621, 116] width 82 height 10
click at [587, 116] on input "[GEOGRAPHIC_DATA]" at bounding box center [583, 114] width 6 height 6
checkbox input "true"
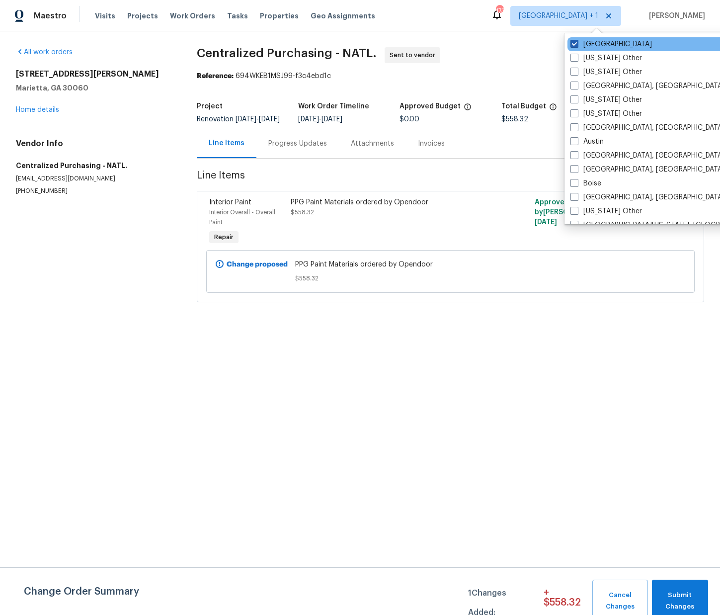
drag, startPoint x: 585, startPoint y: 46, endPoint x: 572, endPoint y: 44, distance: 13.0
click at [585, 46] on label "[GEOGRAPHIC_DATA]" at bounding box center [612, 44] width 82 height 10
click at [577, 46] on input "[GEOGRAPHIC_DATA]" at bounding box center [574, 42] width 6 height 6
checkbox input "false"
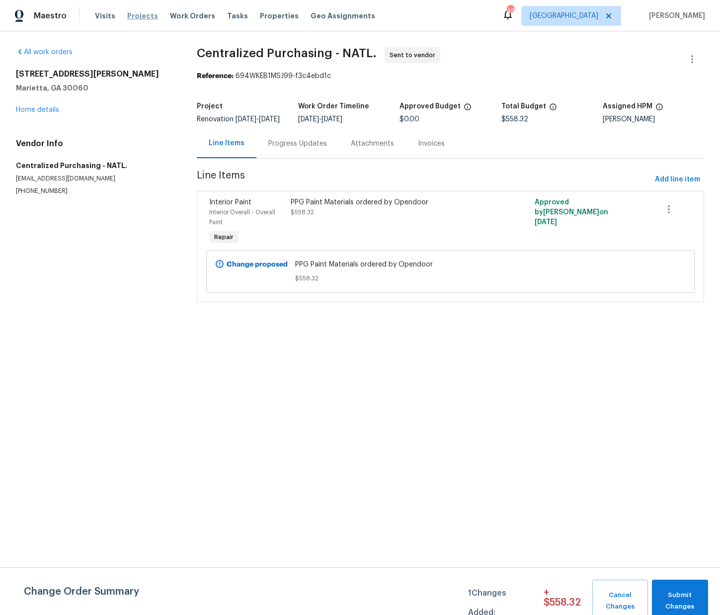
click at [143, 18] on span "Projects" at bounding box center [142, 16] width 31 height 10
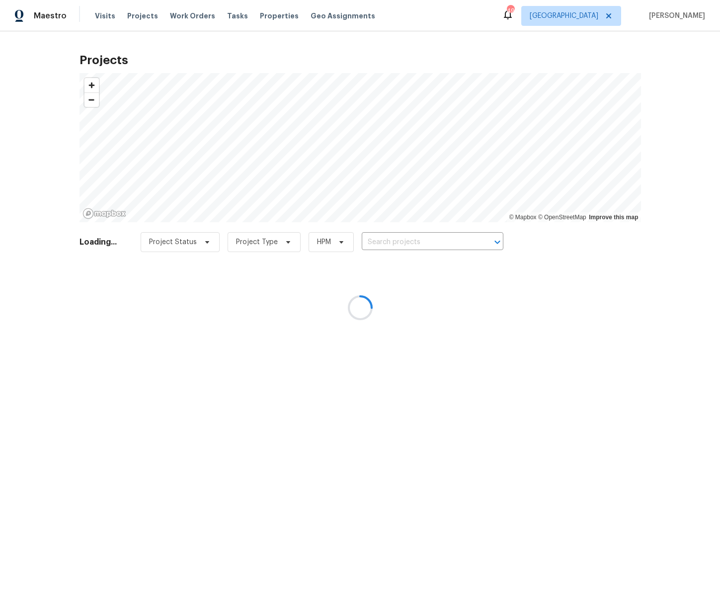
click at [416, 228] on div at bounding box center [360, 307] width 720 height 615
click at [414, 241] on div at bounding box center [360, 307] width 720 height 615
click at [414, 242] on div at bounding box center [360, 307] width 720 height 615
click at [415, 242] on div at bounding box center [360, 307] width 720 height 615
click at [416, 243] on div at bounding box center [360, 307] width 720 height 615
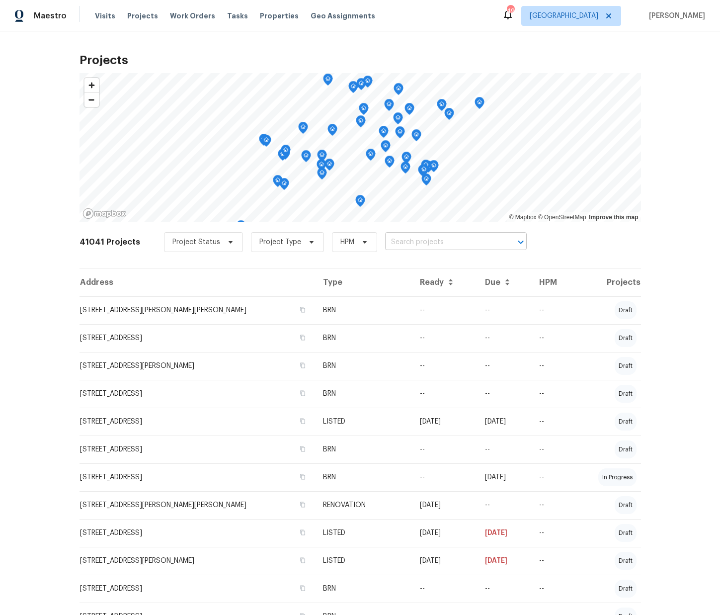
click at [416, 243] on input "text" at bounding box center [442, 242] width 114 height 15
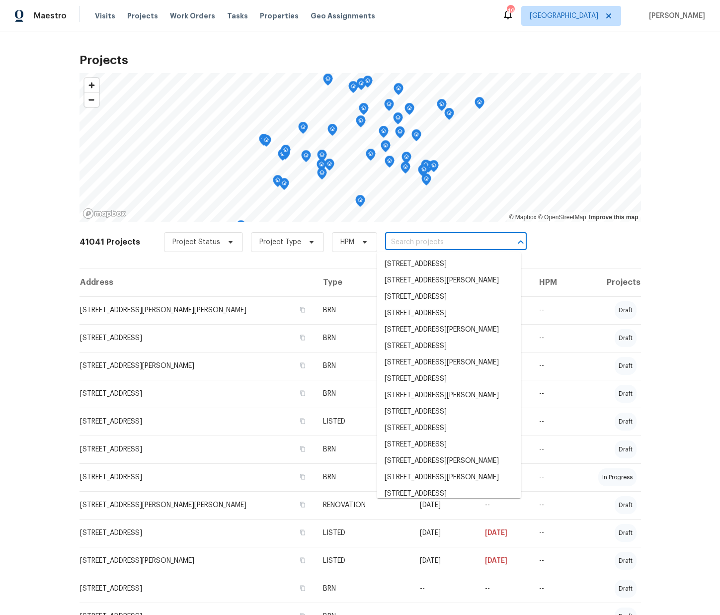
paste input "[STREET_ADDRESS]"
type input "[STREET_ADDRESS]"
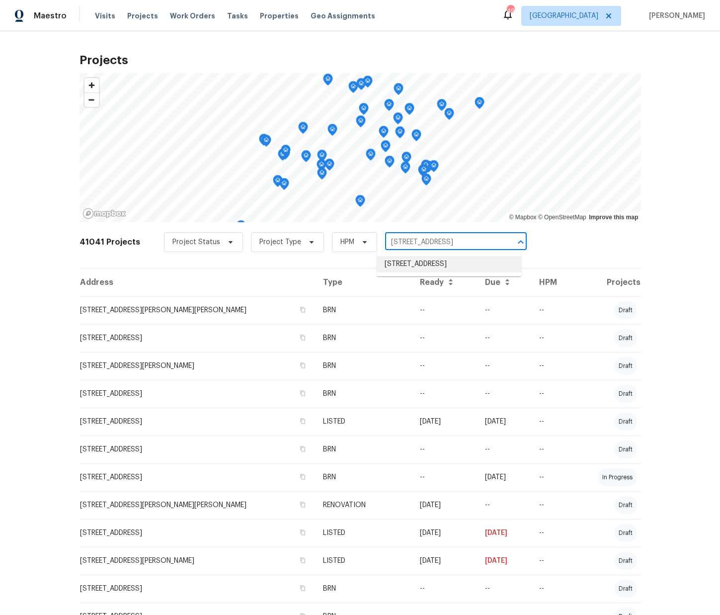
click at [402, 261] on li "[STREET_ADDRESS]" at bounding box center [449, 264] width 145 height 16
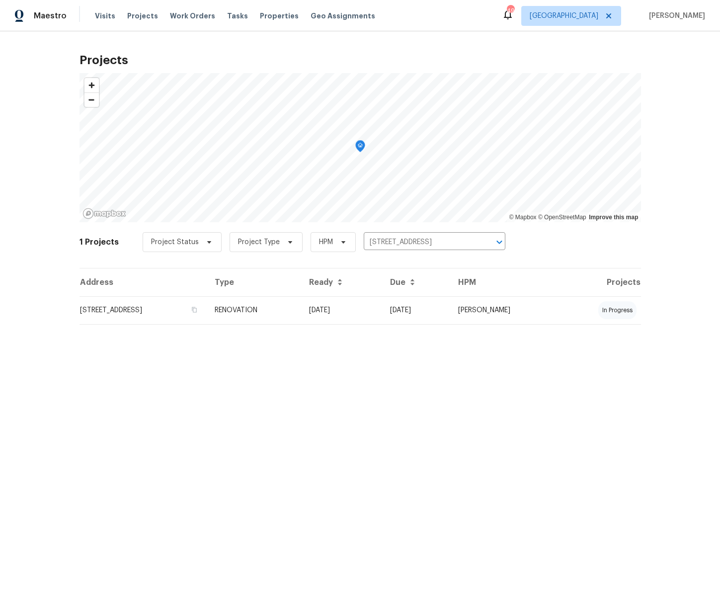
click at [301, 311] on td "RENOVATION" at bounding box center [254, 310] width 94 height 28
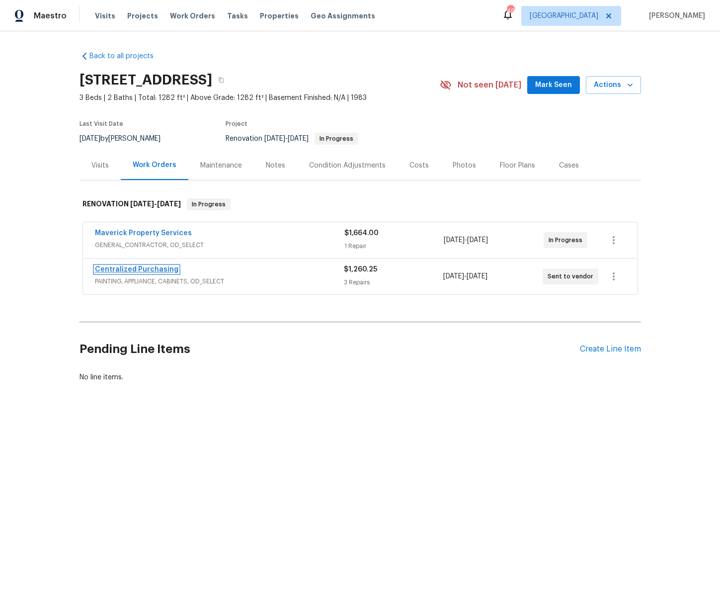
click at [142, 268] on link "Centralized Purchasing" at bounding box center [136, 269] width 83 height 7
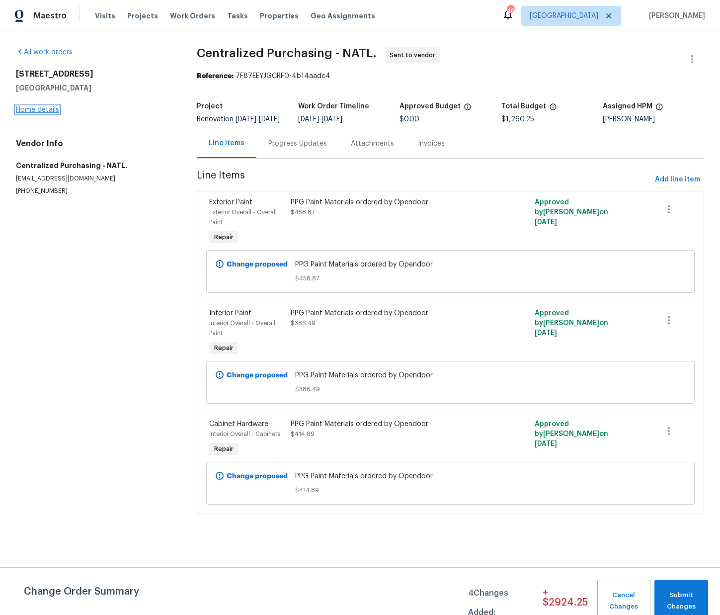
click at [53, 110] on link "Home details" at bounding box center [37, 109] width 43 height 7
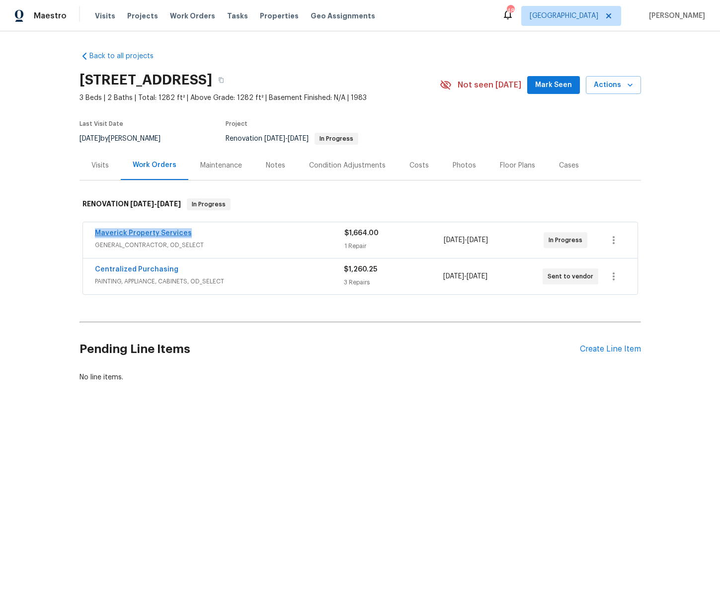
drag, startPoint x: 158, startPoint y: 235, endPoint x: 101, endPoint y: 234, distance: 56.7
click at [97, 236] on div "Maverick Property Services" at bounding box center [219, 234] width 249 height 12
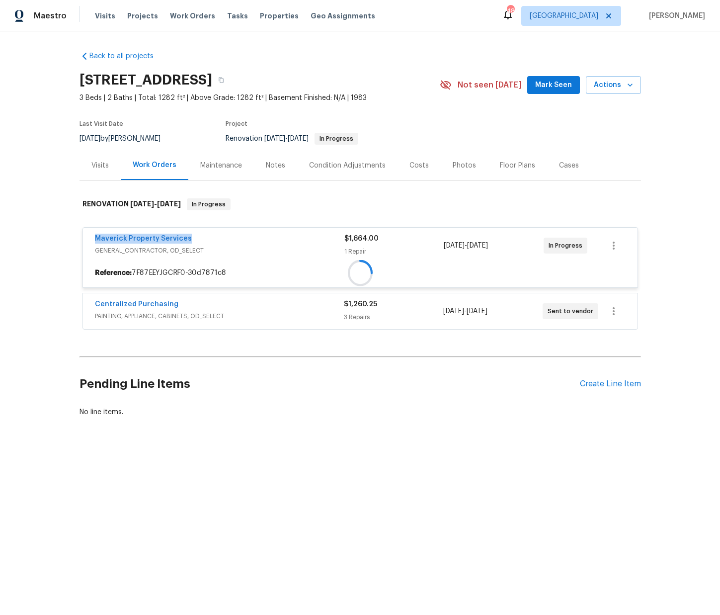
copy link "Maverick Property Services"
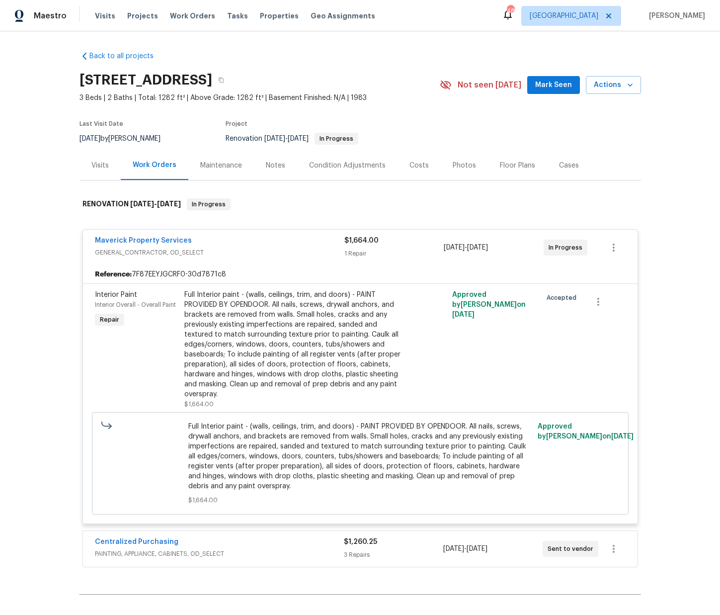
click at [258, 247] on div "Maverick Property Services" at bounding box center [219, 242] width 249 height 12
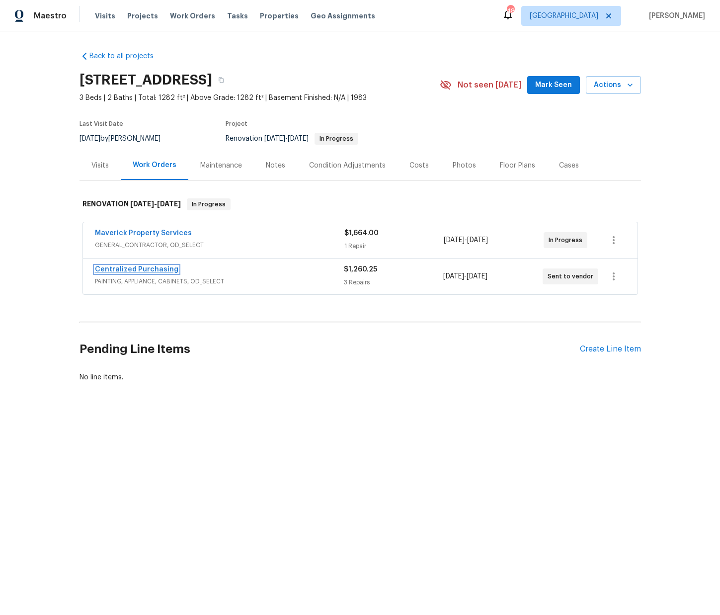
click at [105, 268] on link "Centralized Purchasing" at bounding box center [136, 269] width 83 height 7
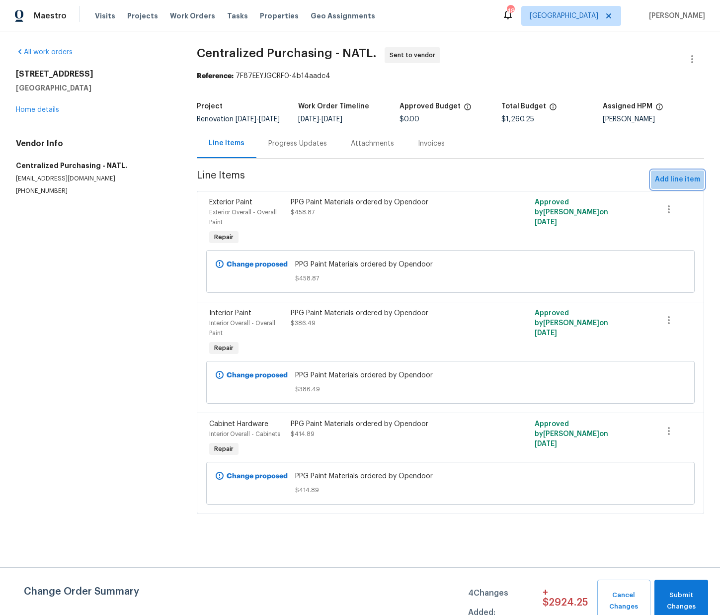
click at [671, 185] on span "Add line item" at bounding box center [677, 179] width 45 height 12
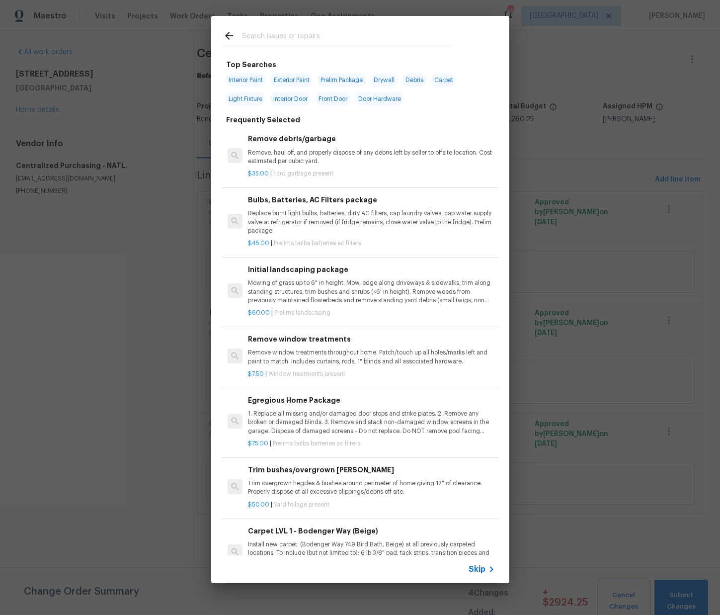
click at [278, 41] on input "text" at bounding box center [347, 37] width 211 height 15
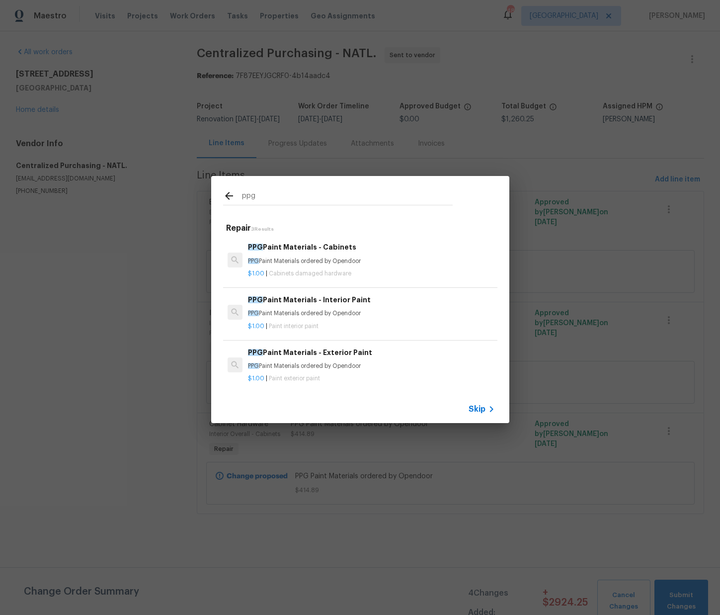
type input "ppg"
click at [330, 313] on p "PPG Paint Materials ordered by Opendoor" at bounding box center [371, 313] width 247 height 8
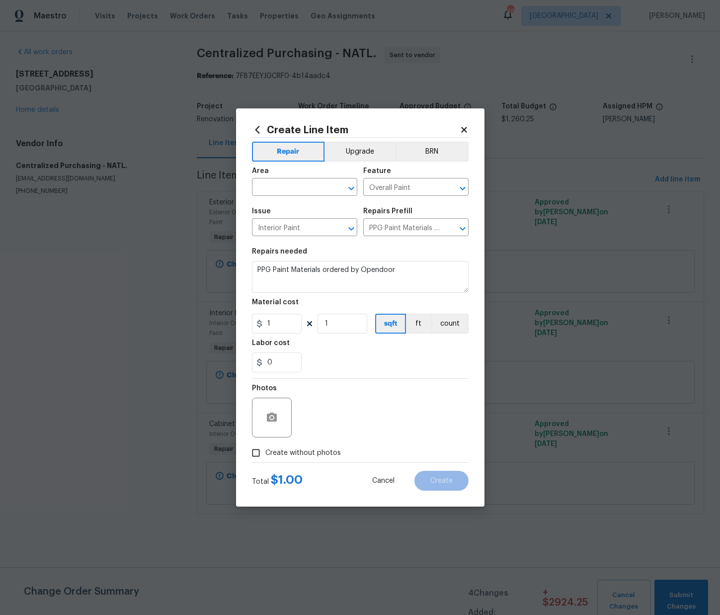
click at [256, 129] on icon at bounding box center [257, 129] width 4 height 7
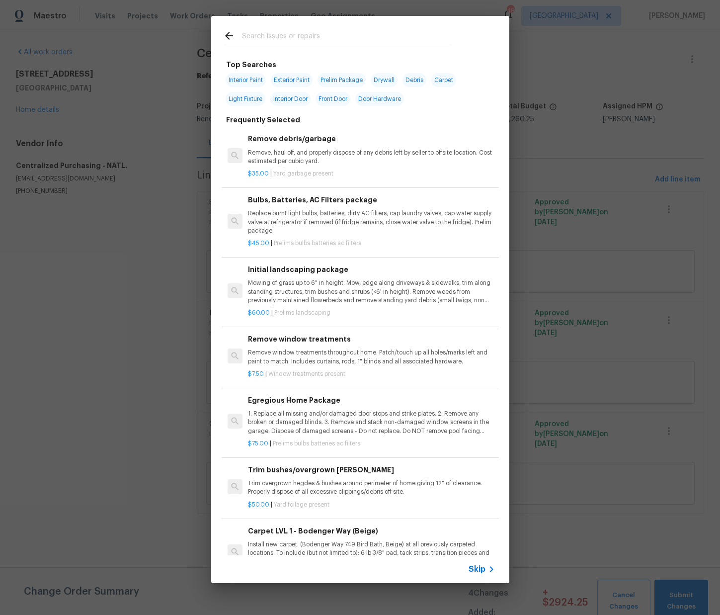
click at [293, 36] on input "text" at bounding box center [347, 37] width 211 height 15
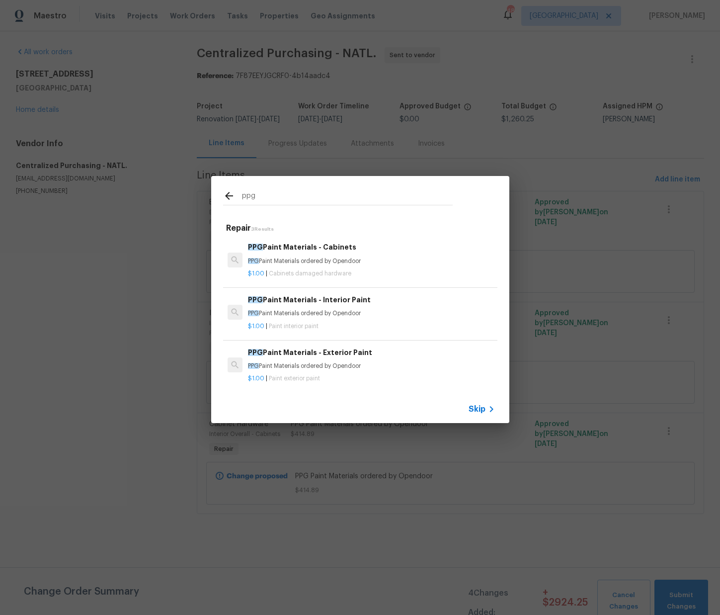
type input "ppg"
click at [317, 364] on p "PPG Paint Materials ordered by Opendoor" at bounding box center [371, 366] width 247 height 8
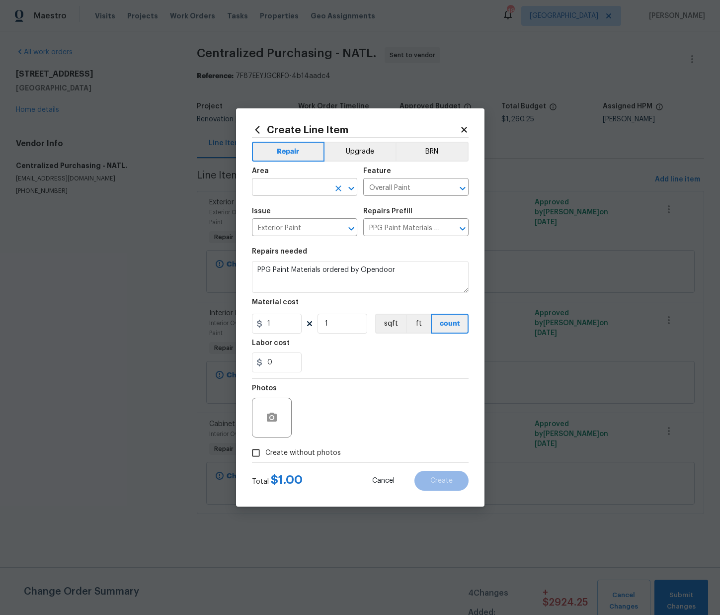
click at [298, 185] on input "text" at bounding box center [291, 187] width 78 height 15
click at [282, 228] on li "Exterior Overall" at bounding box center [304, 226] width 105 height 16
type input "Exterior Overall"
drag, startPoint x: 271, startPoint y: 325, endPoint x: 231, endPoint y: 318, distance: 40.8
click at [230, 318] on div "Create Line Item Repair Upgrade BRN Area Exterior Overall ​ Feature Overall Pai…" at bounding box center [360, 307] width 720 height 615
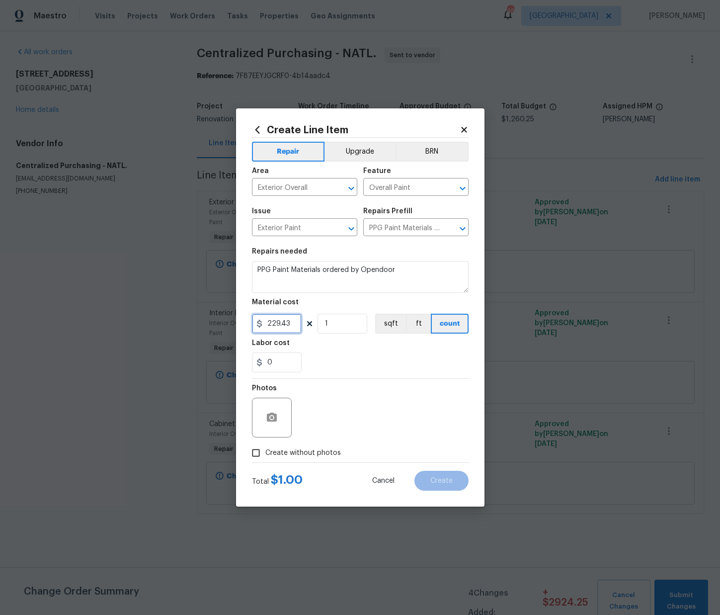
type input "229.43"
click at [319, 447] on label "Create without photos" at bounding box center [294, 452] width 94 height 19
click at [265, 447] on input "Create without photos" at bounding box center [256, 452] width 19 height 19
checkbox input "true"
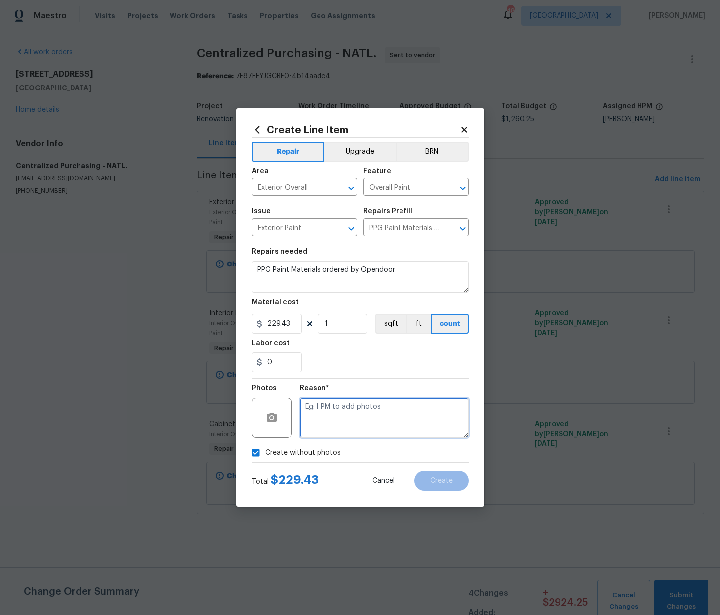
click at [330, 430] on textarea at bounding box center [384, 418] width 169 height 40
type textarea "N/A"
click at [450, 480] on span "Create" at bounding box center [441, 480] width 22 height 7
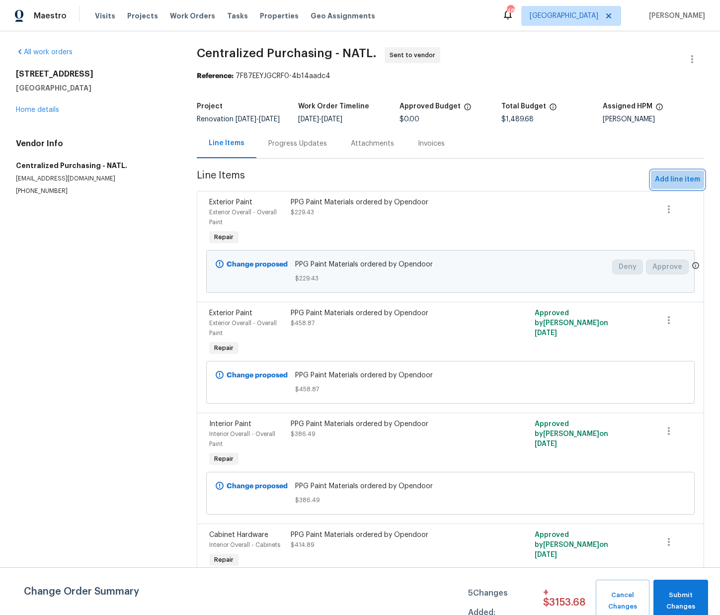
click at [678, 185] on span "Add line item" at bounding box center [677, 179] width 45 height 12
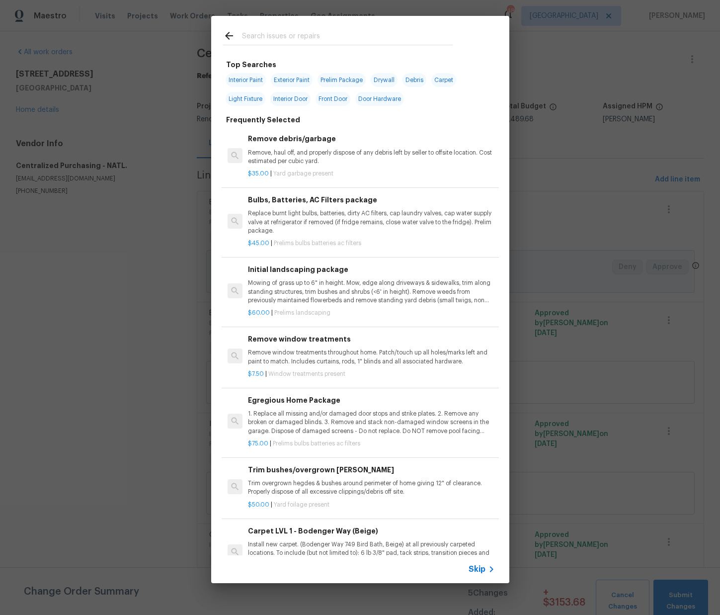
click at [290, 36] on input "text" at bounding box center [347, 37] width 211 height 15
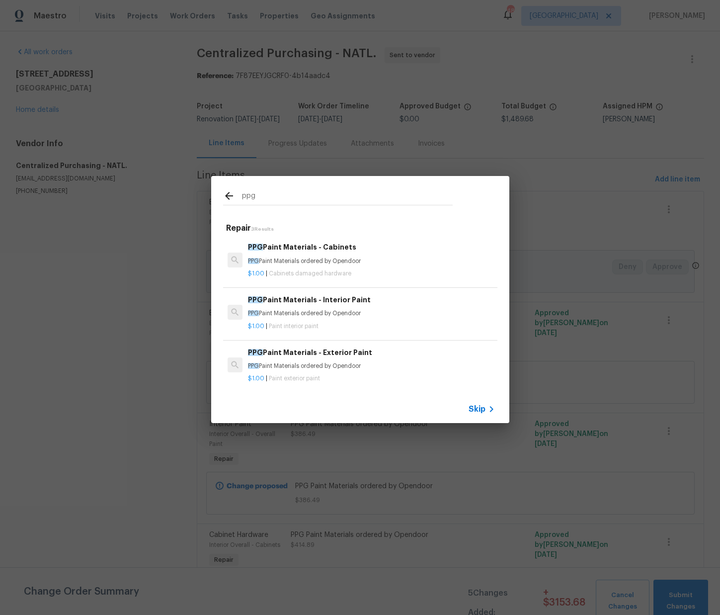
type input "ppg"
click at [562, 369] on div "ppg Repair 3 Results PPG Paint Materials - Cabinets PPG Paint Materials ordered…" at bounding box center [360, 299] width 720 height 599
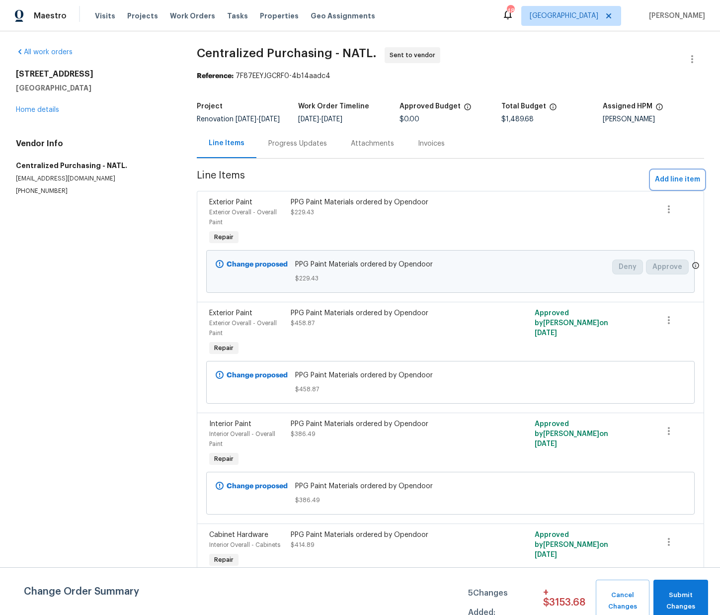
click at [664, 181] on span "Add line item" at bounding box center [677, 179] width 45 height 12
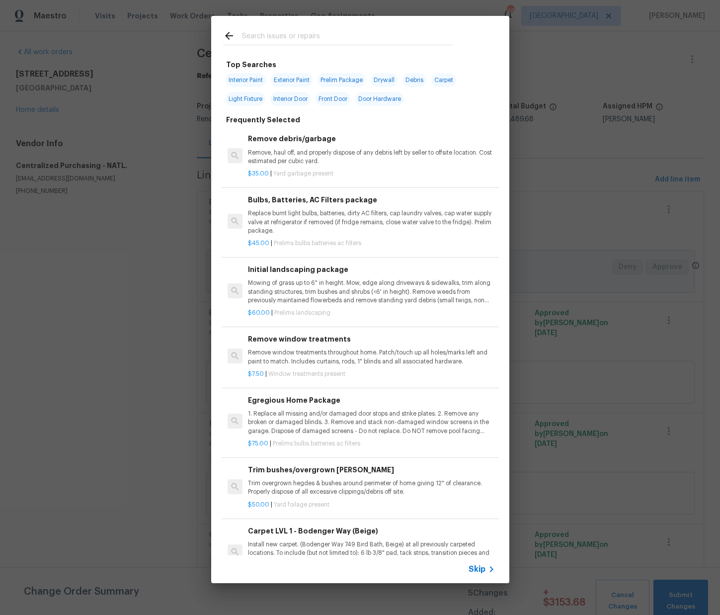
click at [295, 42] on input "text" at bounding box center [347, 37] width 211 height 15
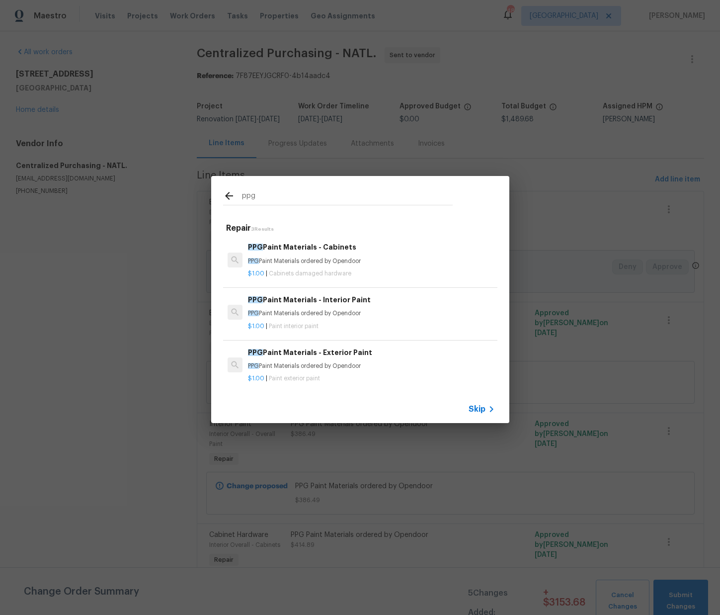
type input "ppg"
click at [295, 323] on p "$1.00 | Paint interior paint" at bounding box center [371, 326] width 247 height 8
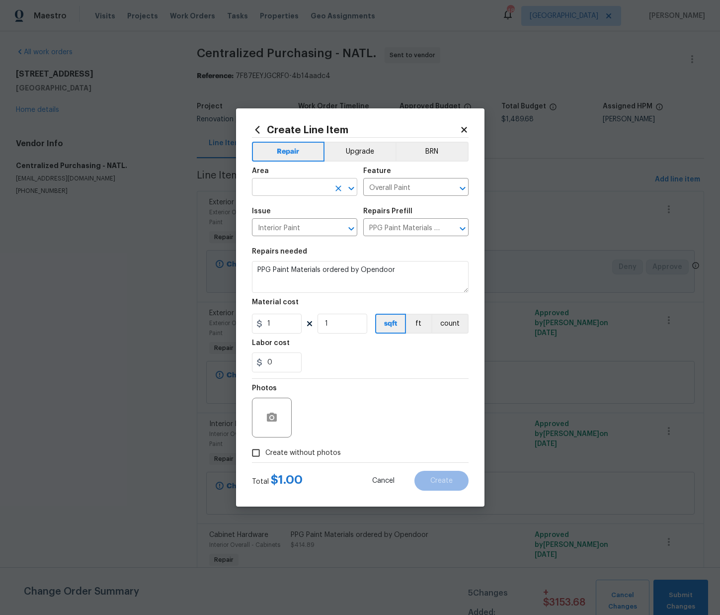
click at [314, 185] on input "text" at bounding box center [291, 187] width 78 height 15
type input "327.48"
click at [287, 232] on li "Interior Overall" at bounding box center [304, 226] width 105 height 16
type input "Interior Overall"
drag, startPoint x: 269, startPoint y: 324, endPoint x: 238, endPoint y: 323, distance: 30.8
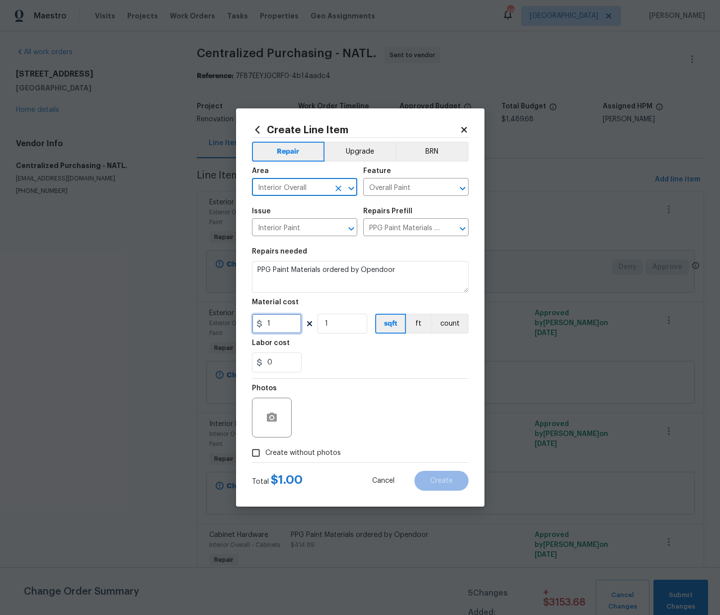
click at [226, 322] on div "Create Line Item Repair Upgrade BRN Area Interior Overall ​ Feature Overall Pai…" at bounding box center [360, 307] width 720 height 615
paste input "327.48"
type input "327.48"
click at [300, 370] on input "0" at bounding box center [277, 362] width 50 height 20
click at [310, 452] on span "Create without photos" at bounding box center [303, 453] width 76 height 10
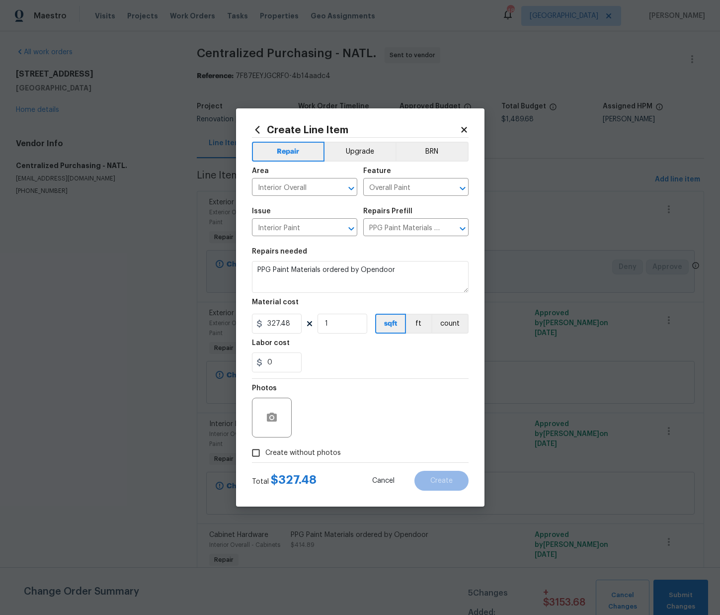
click at [265, 452] on input "Create without photos" at bounding box center [256, 452] width 19 height 19
checkbox input "true"
click at [333, 415] on textarea at bounding box center [384, 418] width 169 height 40
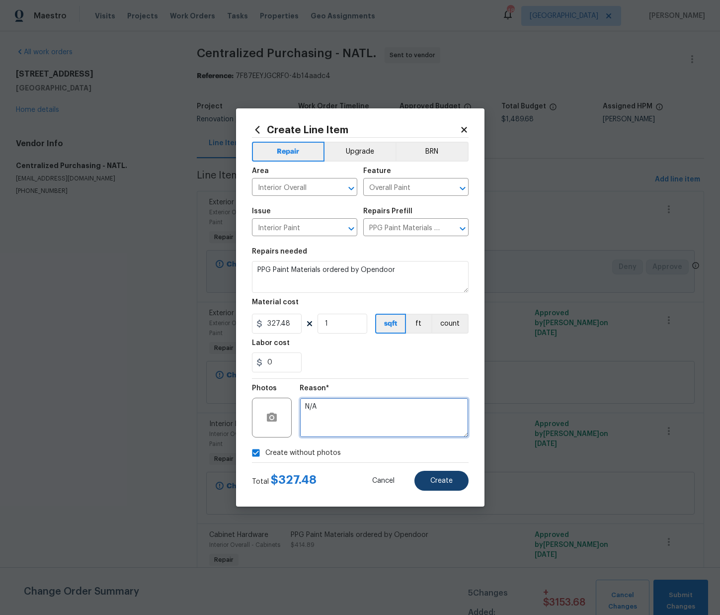
type textarea "N/A"
click at [454, 488] on button "Create" at bounding box center [441, 481] width 54 height 20
